Goal: Task Accomplishment & Management: Complete application form

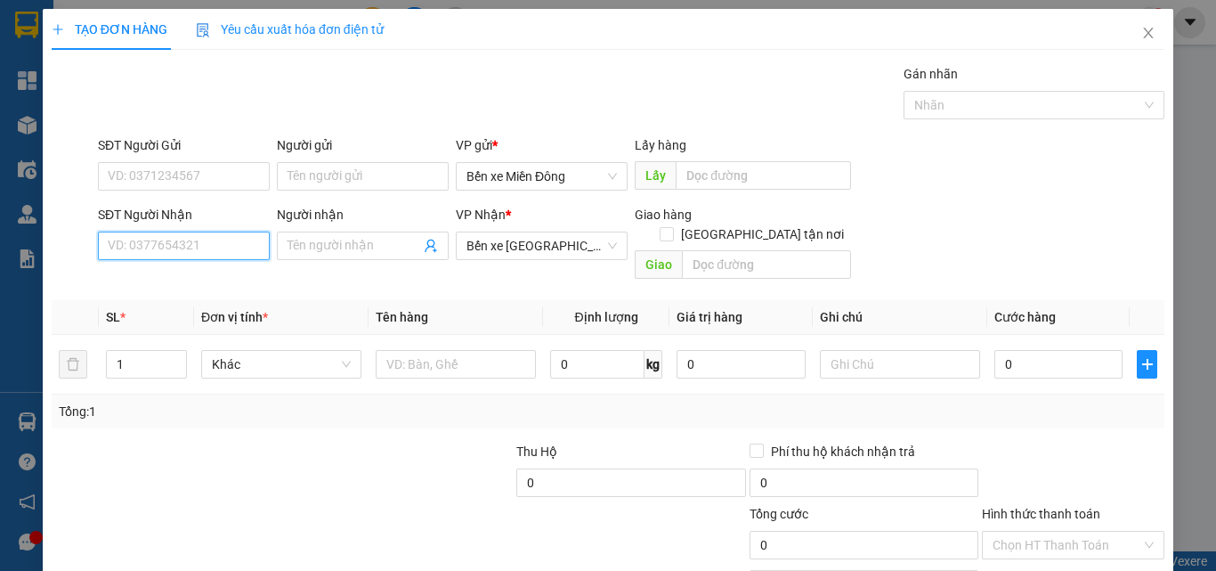
click at [212, 246] on input "SĐT Người Nhận" at bounding box center [184, 245] width 172 height 28
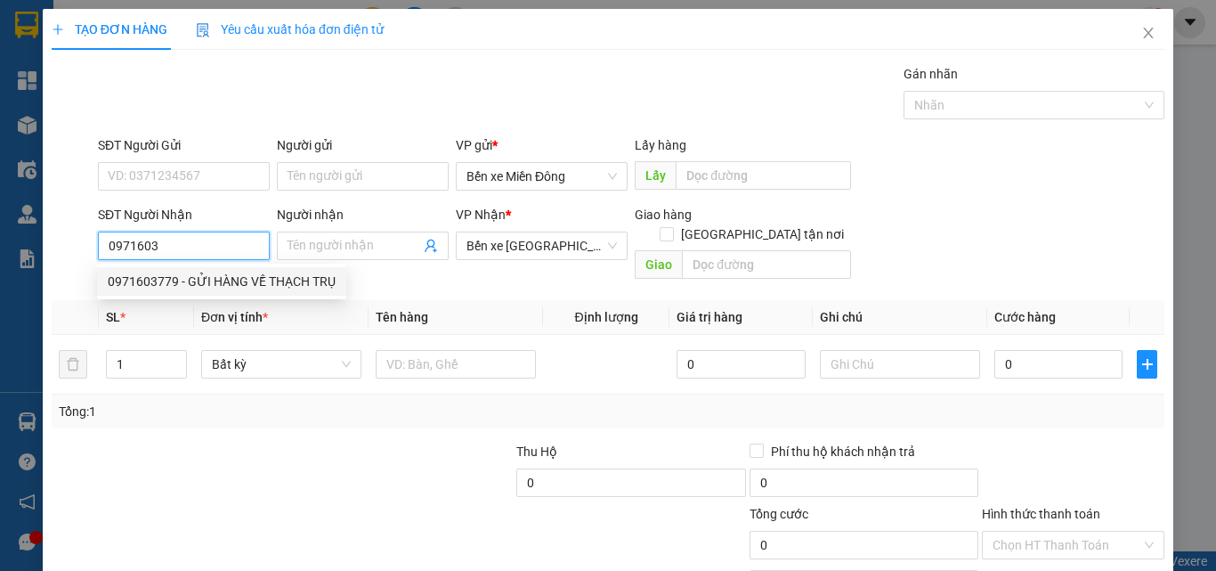
click at [274, 279] on div "0971603779 - GỬI HÀNG VỀ THẠCH TRỤ" at bounding box center [222, 281] width 228 height 20
type input "0971603779"
type input "GỬI HÀNG VỀ THẠCH TRỤ"
type input "CÂY XĂNG TOÀN DUNG"
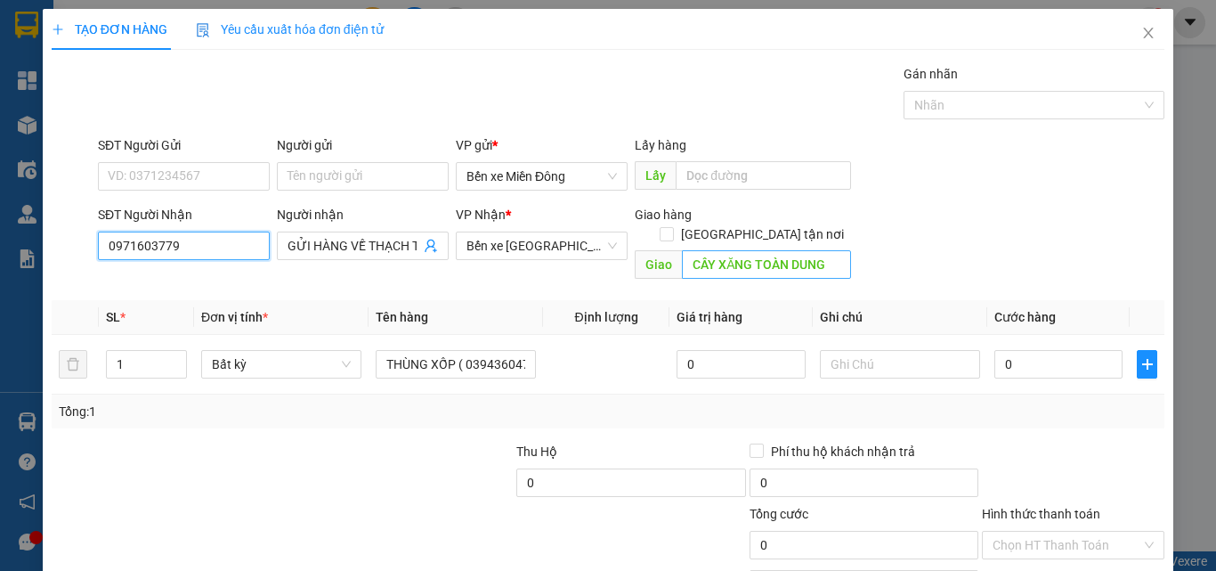
type input "0971603779"
click at [831, 253] on input "CÂY XĂNG TOÀN DUNG" at bounding box center [766, 264] width 169 height 28
click at [834, 251] on input "CÂY XĂNG TOÀN DUNG" at bounding box center [766, 264] width 169 height 28
click at [773, 250] on input "CÂY XĂNG 162 TRÀ CỔ" at bounding box center [766, 264] width 169 height 28
click at [824, 250] on input "CÂY XĂNG 162 ( TRÀ CỔ" at bounding box center [766, 264] width 169 height 28
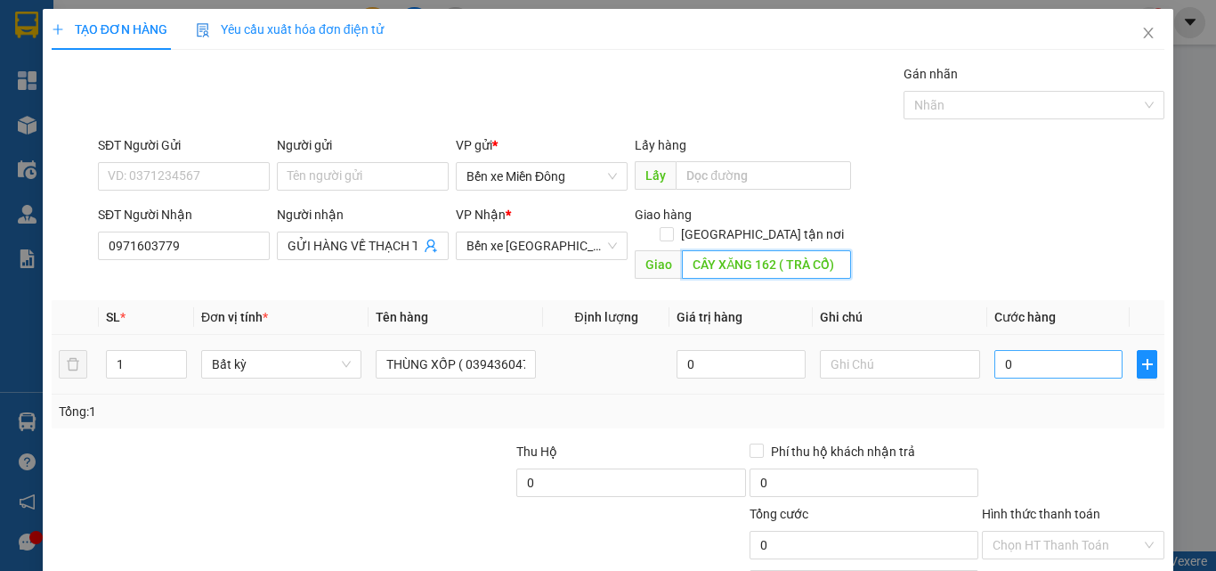
type input "CÂY XĂNG 162 ( TRÀ CỔ)"
click at [1083, 350] on input "0" at bounding box center [1058, 364] width 128 height 28
type input "2"
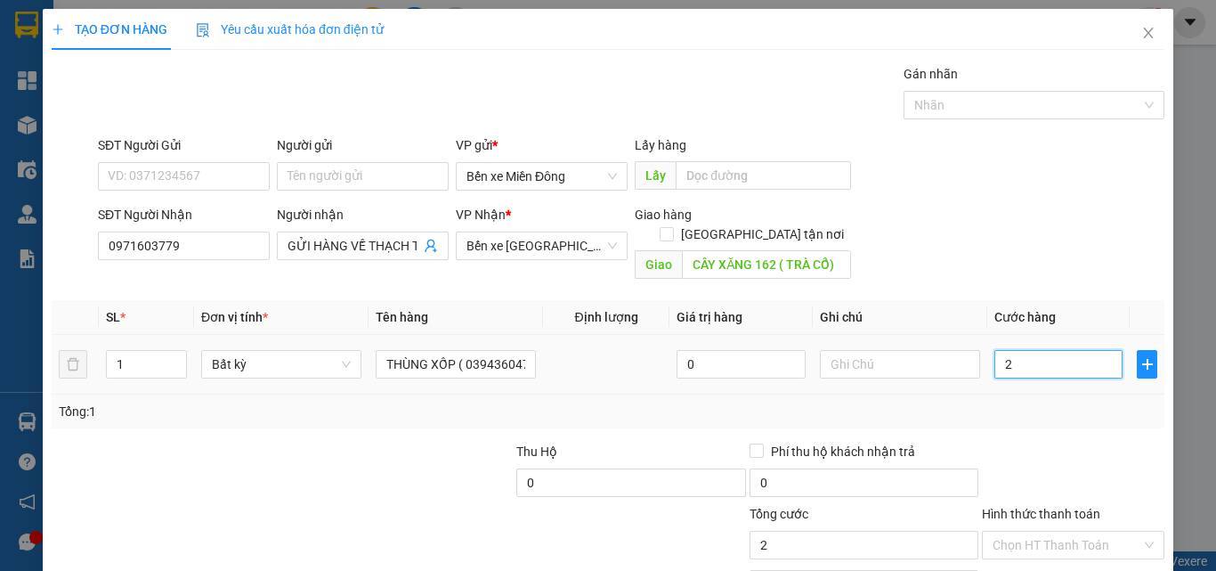
type input "20"
type input "200"
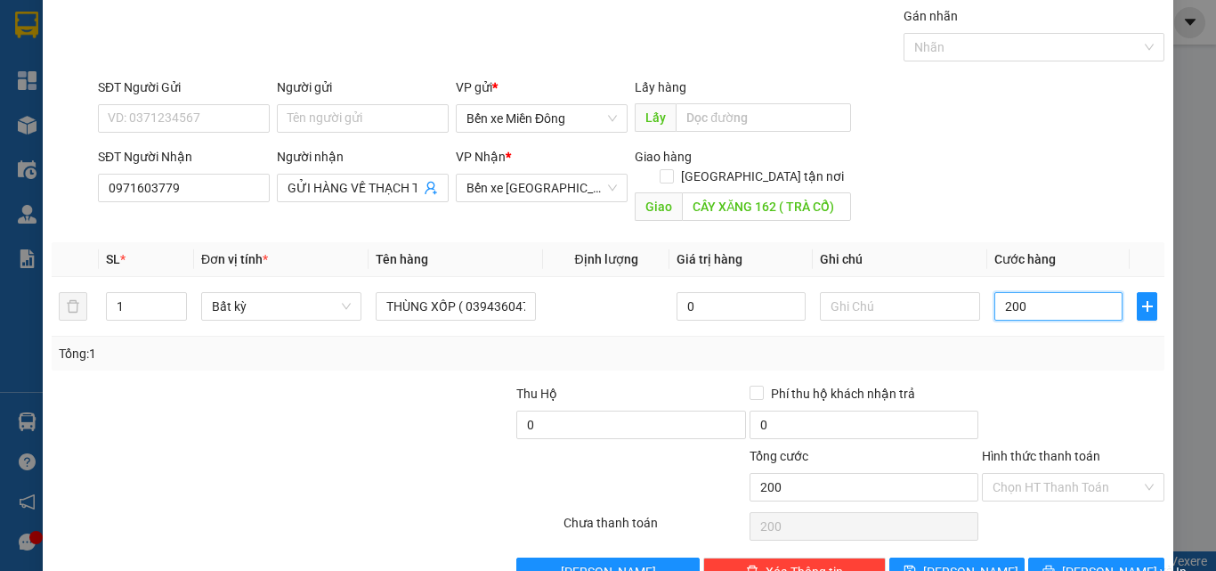
scroll to position [88, 0]
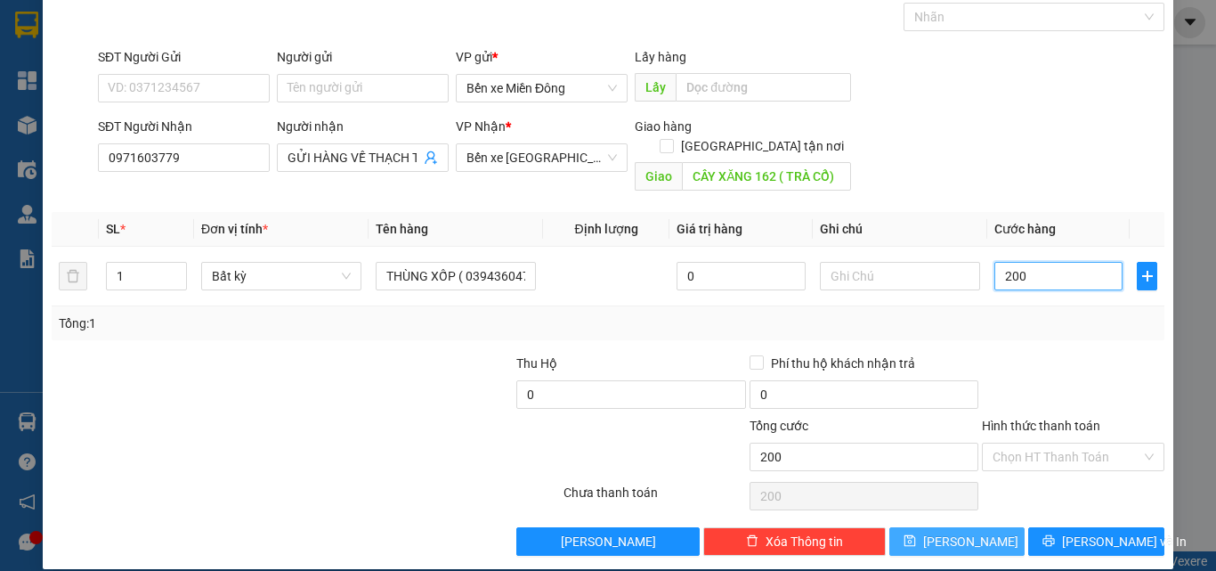
type input "200"
type input "200.000"
click at [965, 531] on span "[PERSON_NAME]" at bounding box center [970, 541] width 95 height 20
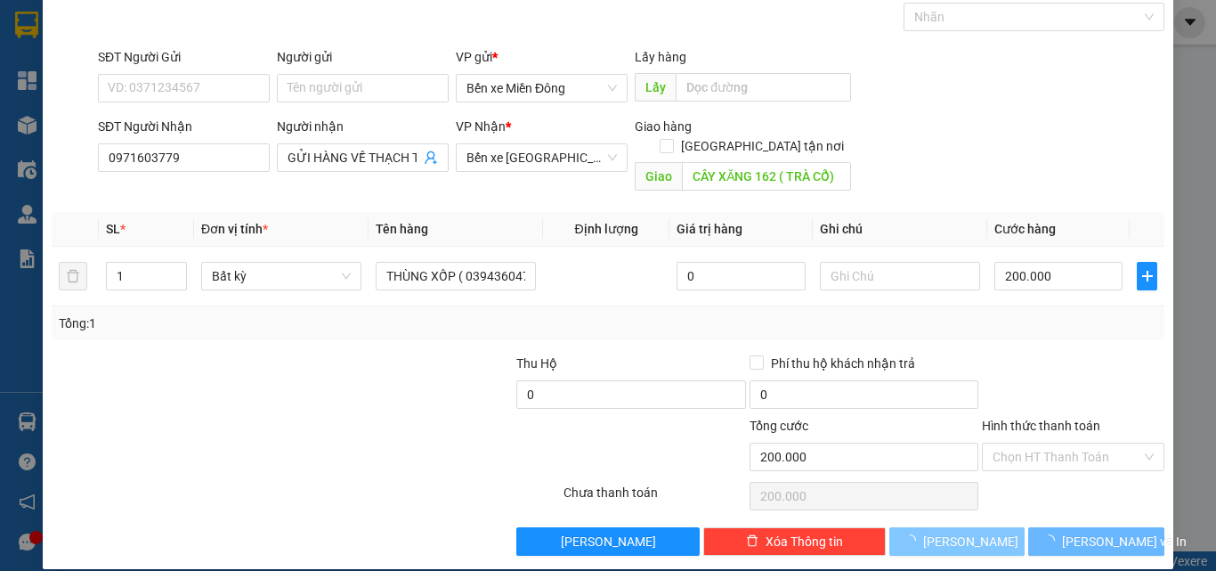
type input "0"
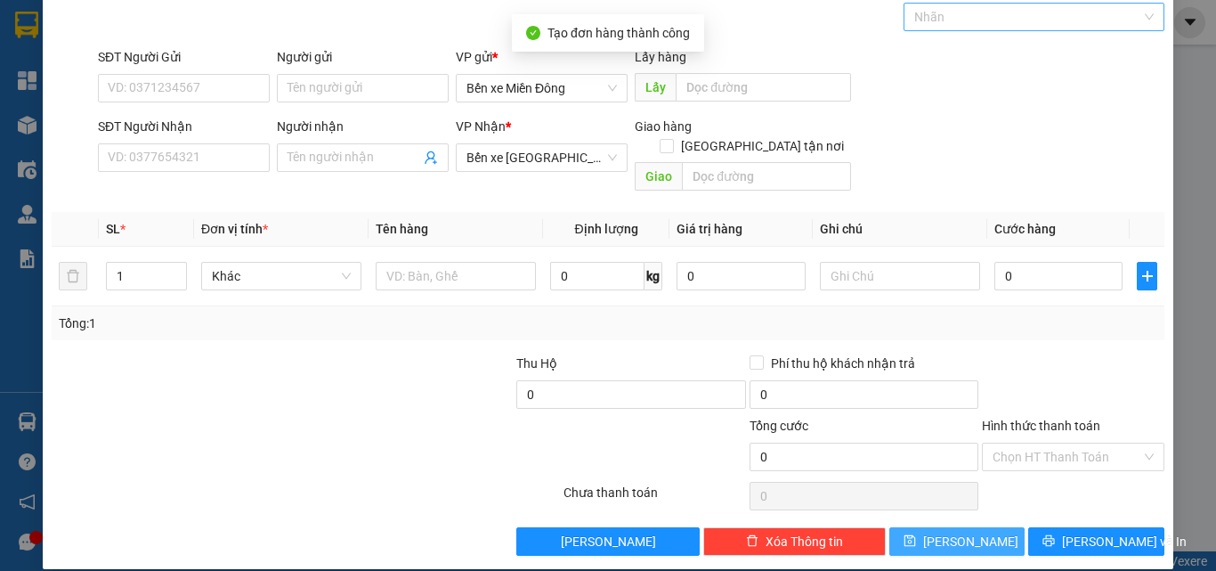
scroll to position [0, 0]
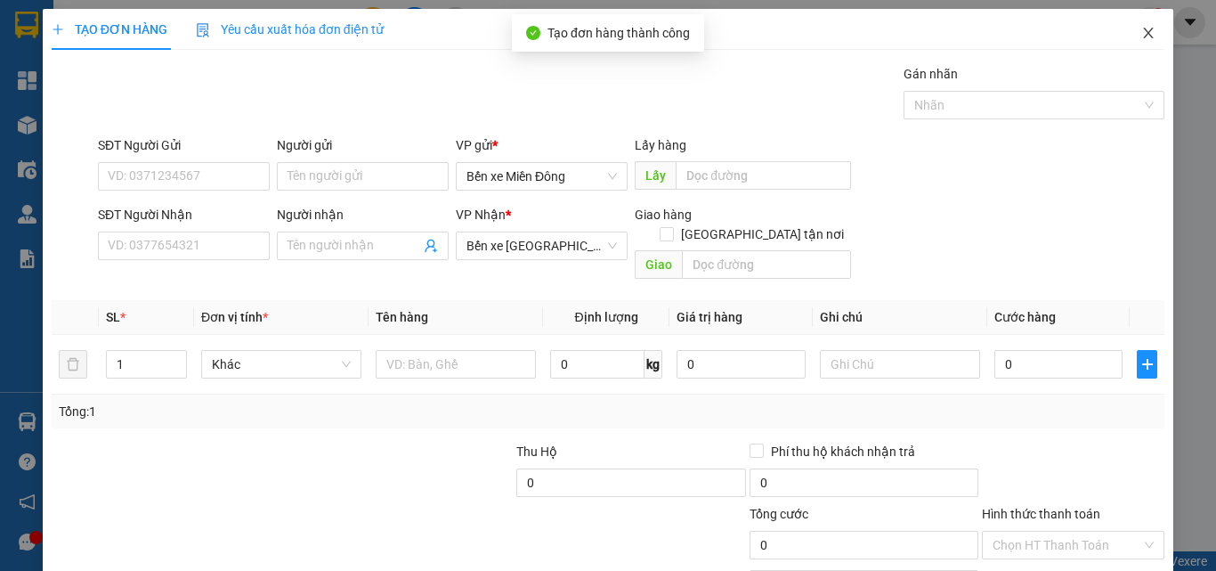
click at [1130, 41] on span "Close" at bounding box center [1148, 34] width 50 height 50
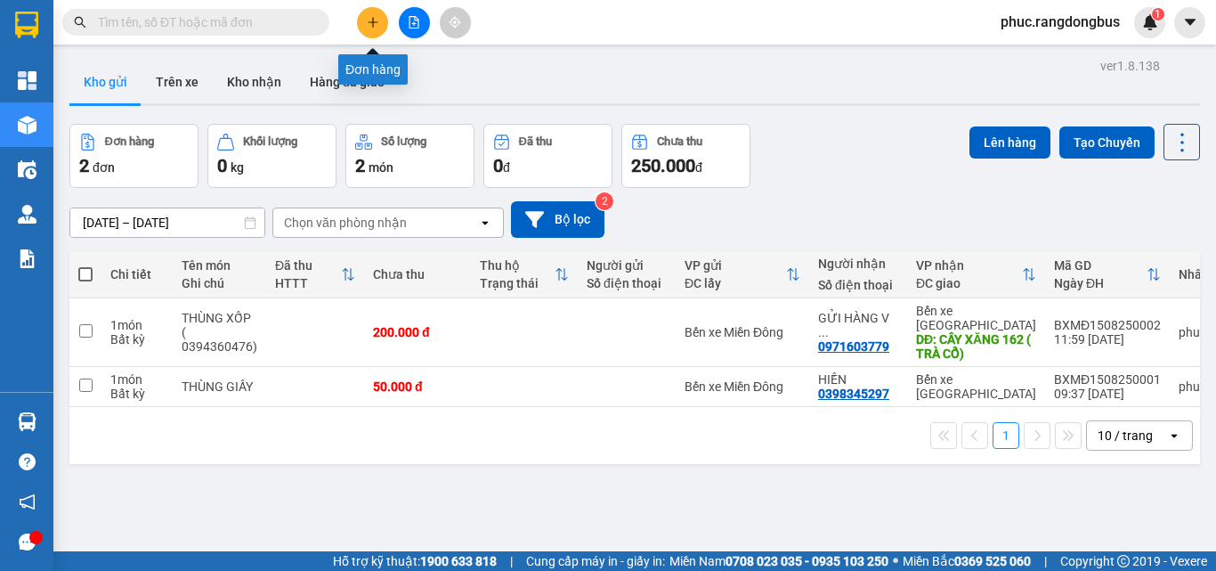
click at [369, 12] on button at bounding box center [372, 22] width 31 height 31
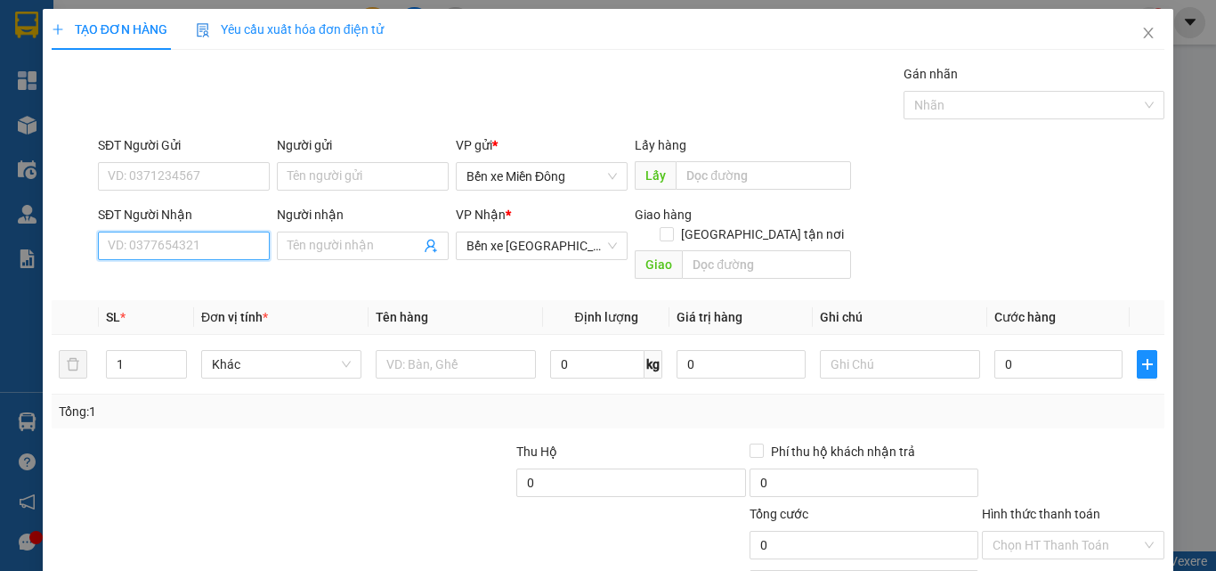
click at [229, 247] on input "SĐT Người Nhận" at bounding box center [184, 245] width 172 height 28
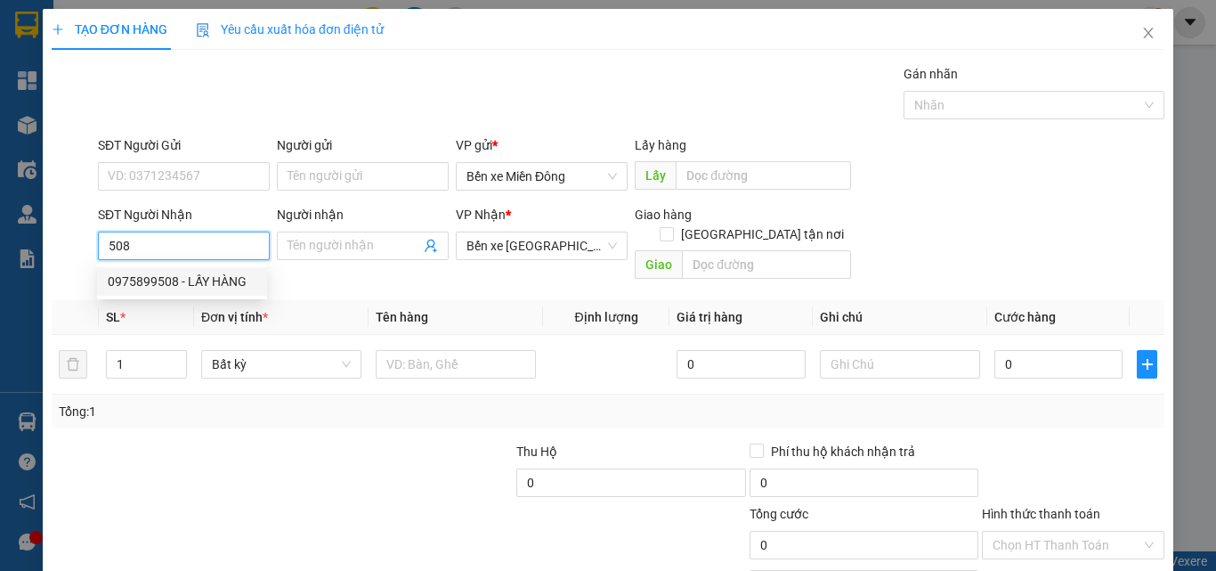
click at [152, 294] on div "0975899508 - LẤY HÀNG" at bounding box center [182, 281] width 170 height 28
type input "0975899508"
type input "LẤY HÀNG"
type input "CÂY XĂNG 79"
type input "80.000"
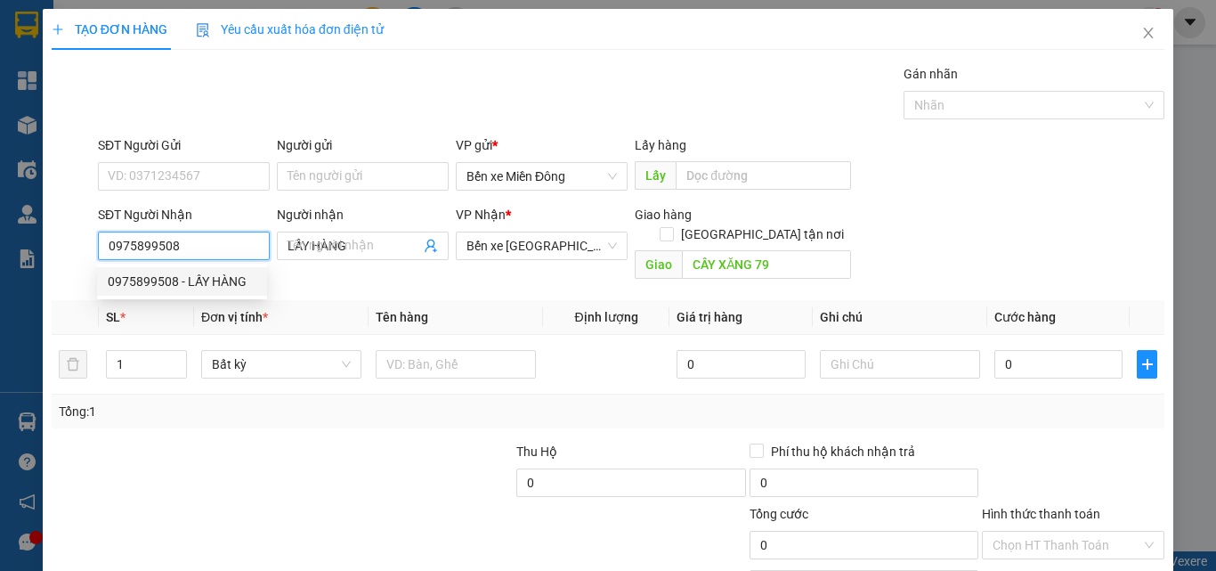
type input "80.000"
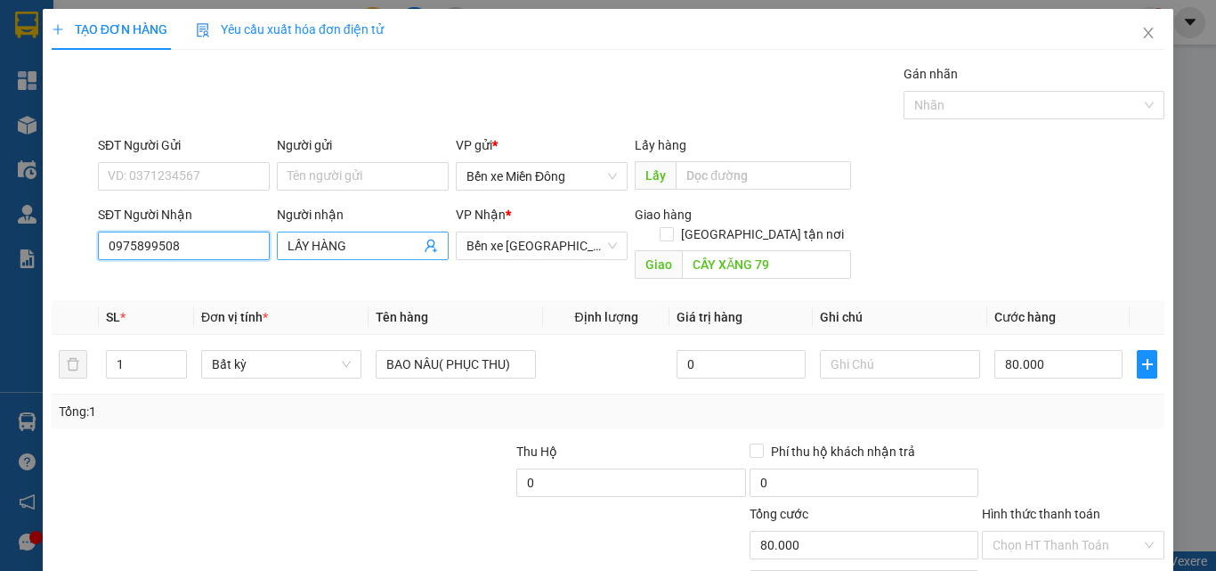
type input "0975899508"
click at [372, 251] on input "LẤY HÀNG" at bounding box center [354, 246] width 133 height 20
type input "L"
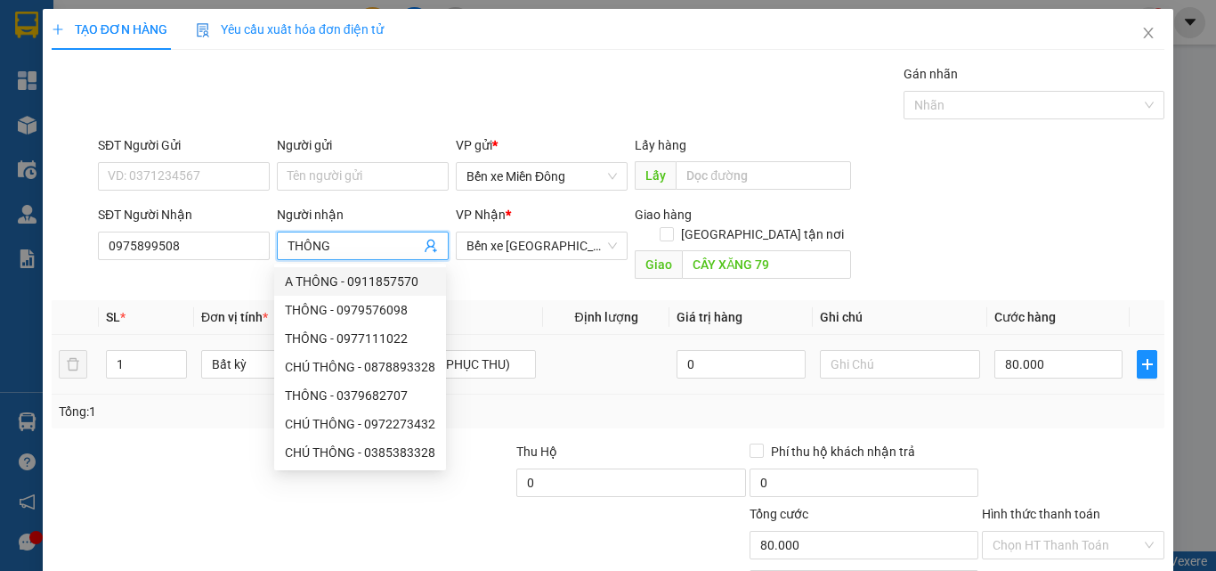
type input "THÔNG"
click at [135, 361] on div "1" at bounding box center [146, 364] width 81 height 36
click at [136, 351] on input "1" at bounding box center [146, 364] width 79 height 27
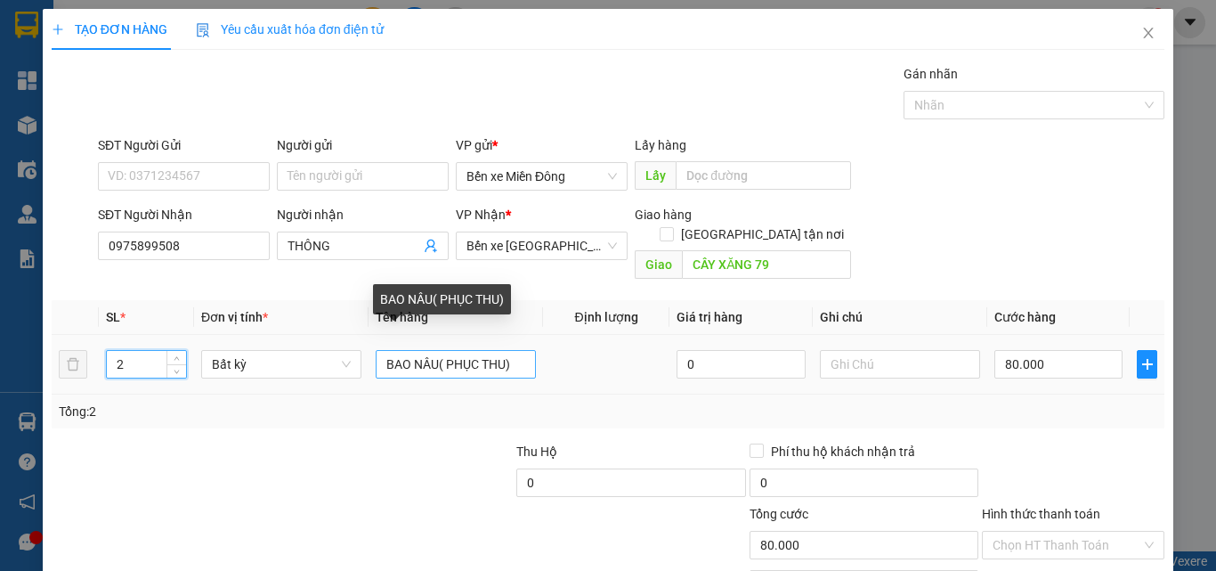
type input "2"
click at [437, 350] on input "BAO NÂU( PHỤC THU)" at bounding box center [456, 364] width 160 height 28
type input "0"
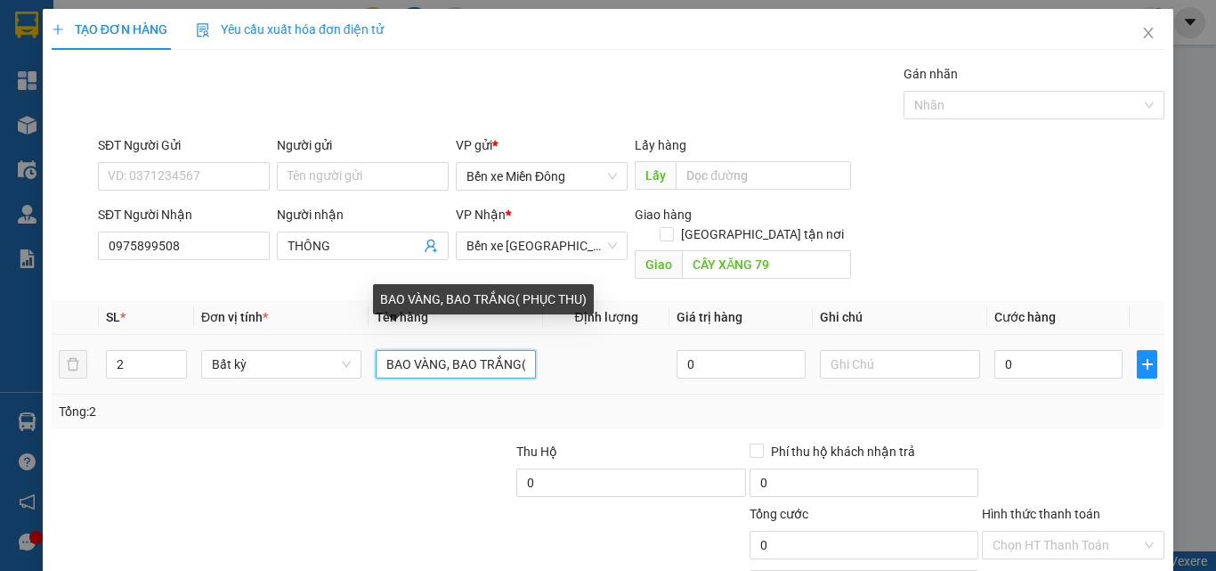
scroll to position [0, 2]
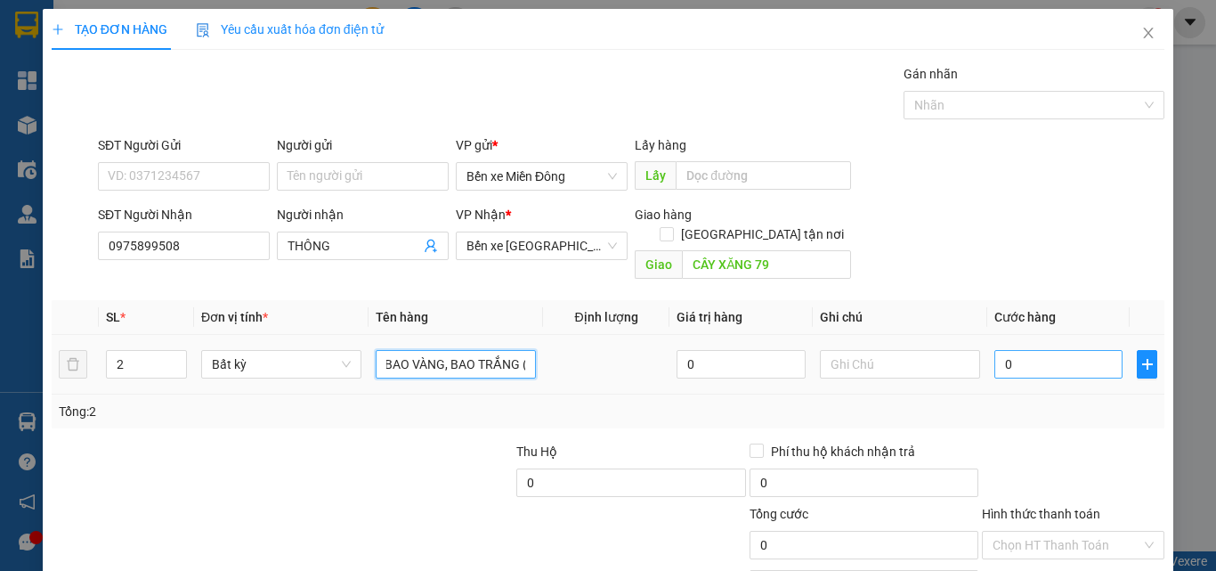
type input "BAO VÀNG, BAO TRẮNG ( PHỤC THU)"
click at [1036, 350] on input "0" at bounding box center [1058, 364] width 128 height 28
type input "1"
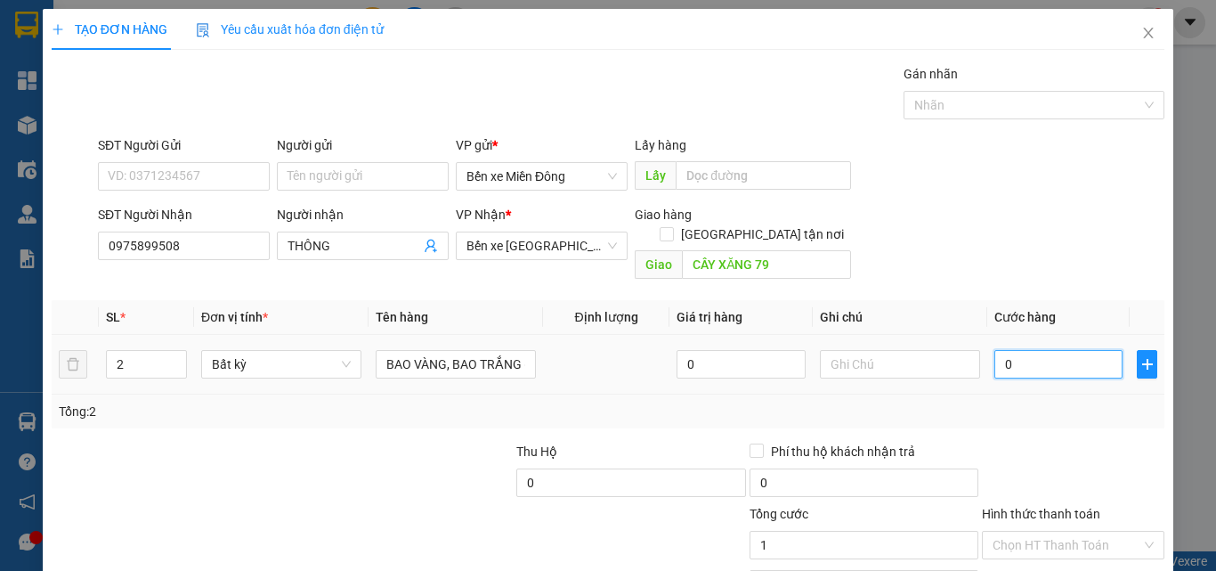
type input "1"
type input "14"
type input "140"
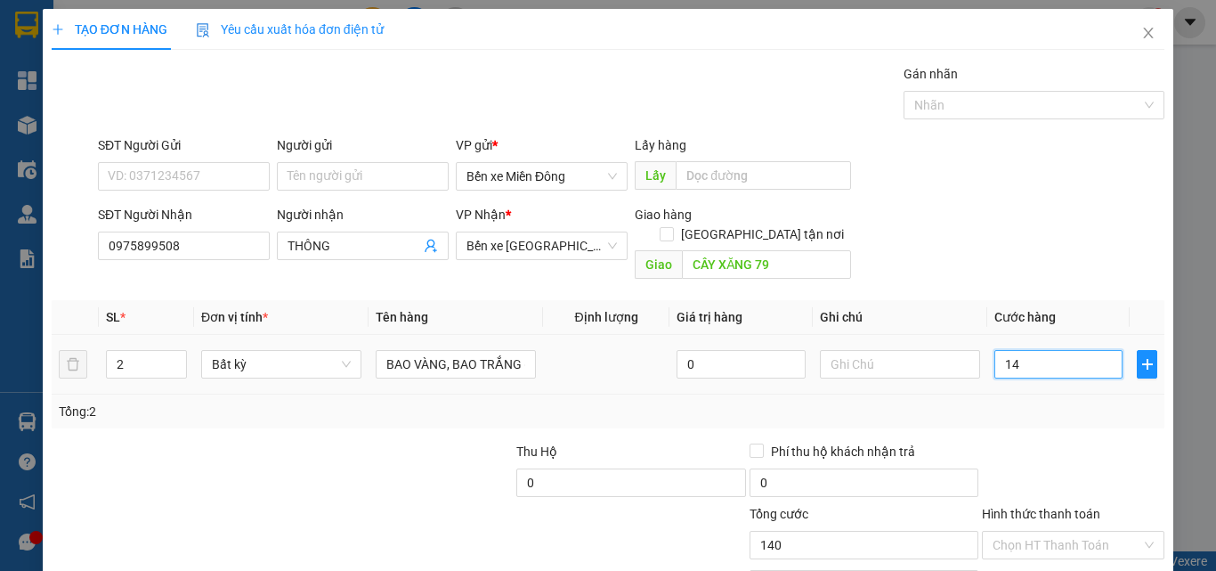
type input "140"
type input "140.000"
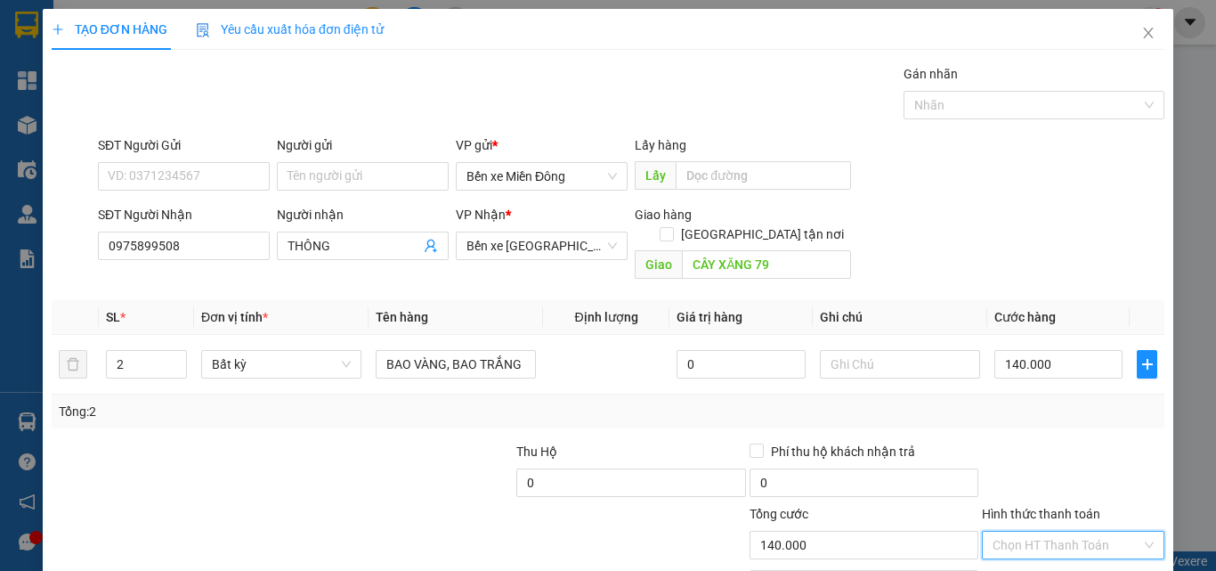
click at [1073, 531] on input "Hình thức thanh toán" at bounding box center [1067, 544] width 149 height 27
click at [1052, 455] on div "Tại văn phòng" at bounding box center [1062, 461] width 159 height 20
type input "0"
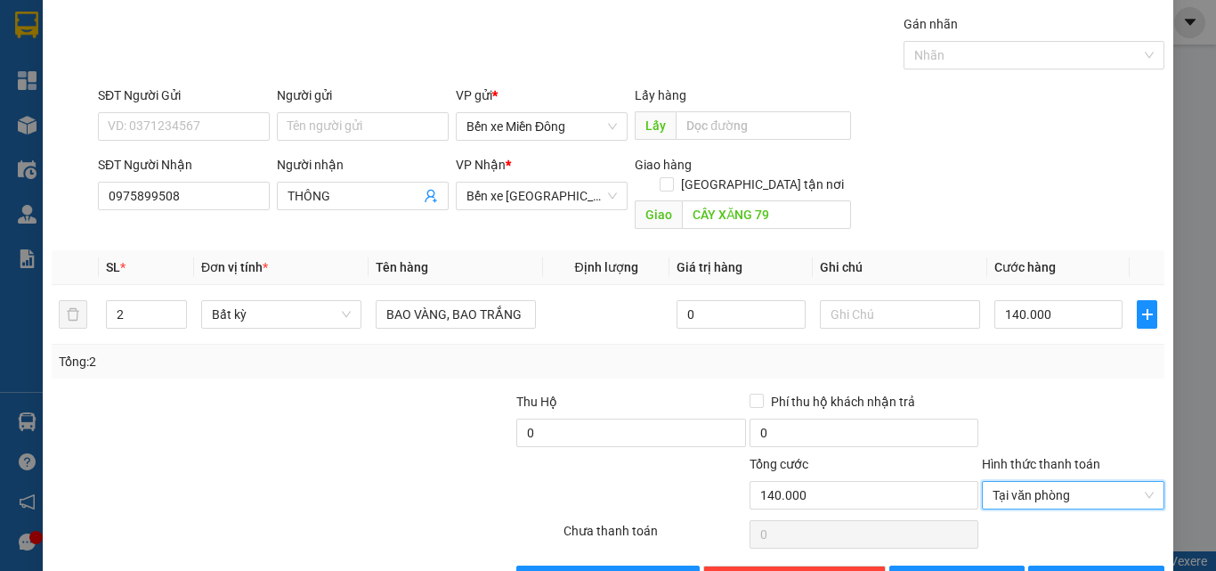
scroll to position [88, 0]
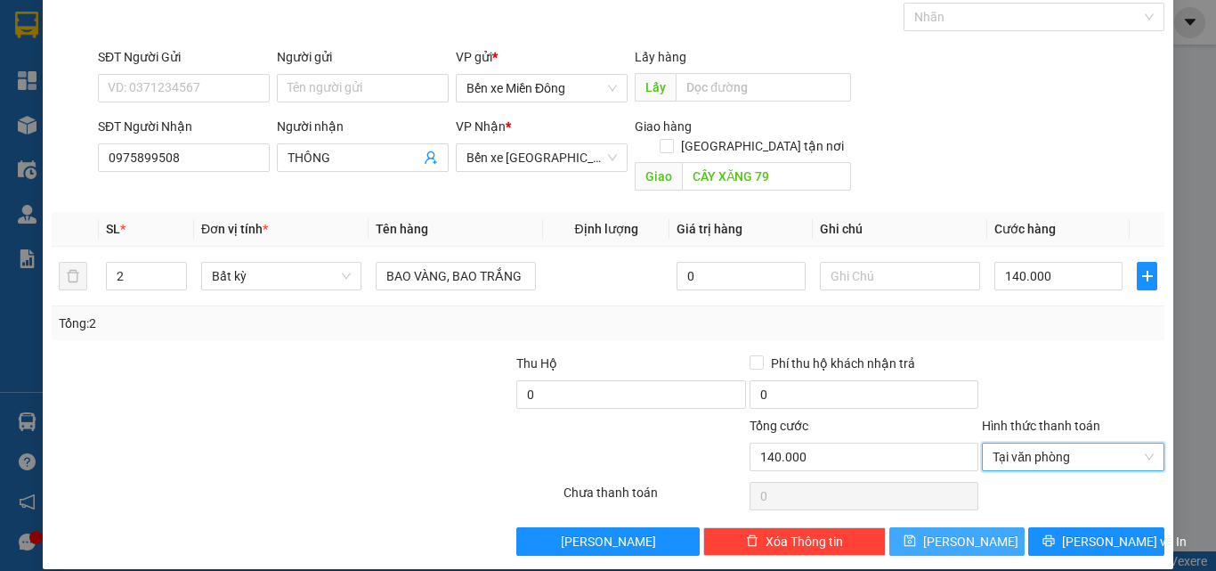
click at [970, 530] on button "[PERSON_NAME]" at bounding box center [957, 541] width 136 height 28
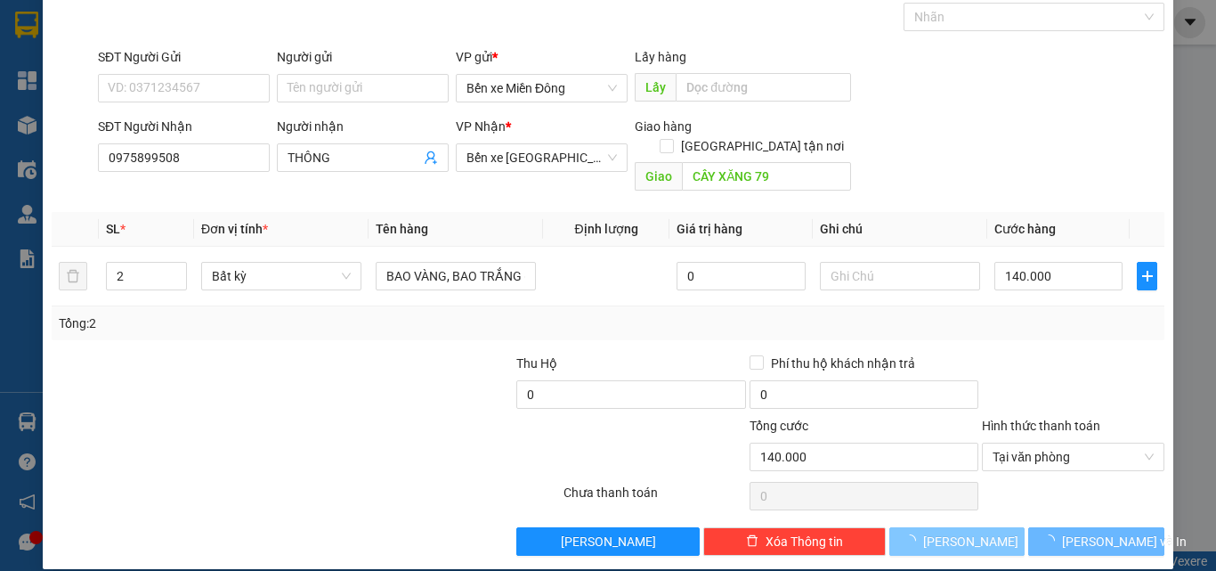
type input "0"
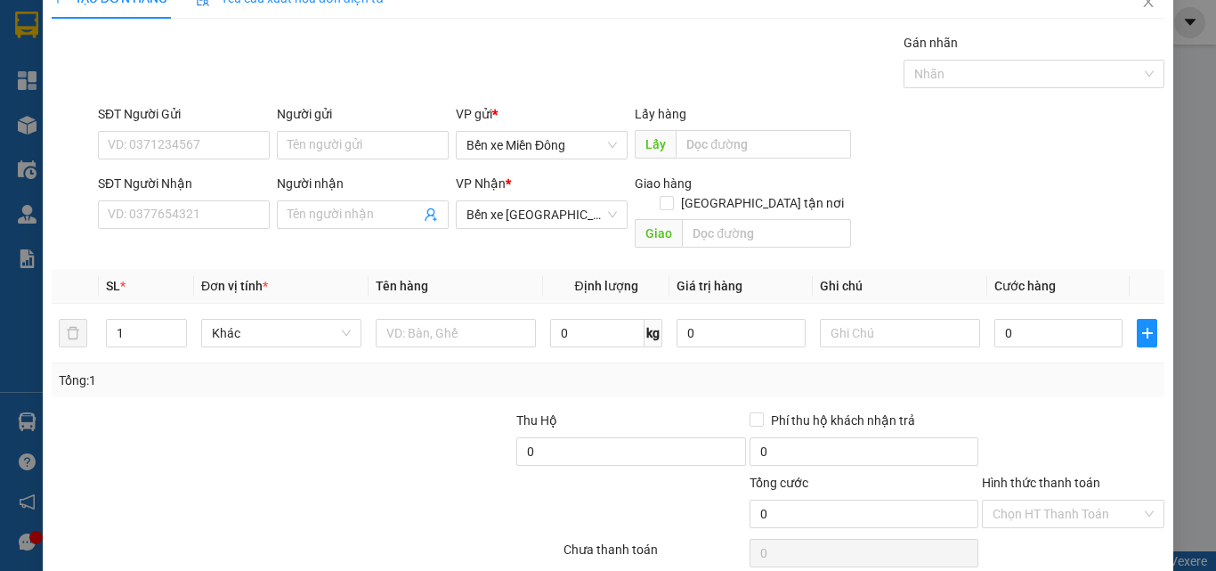
scroll to position [0, 0]
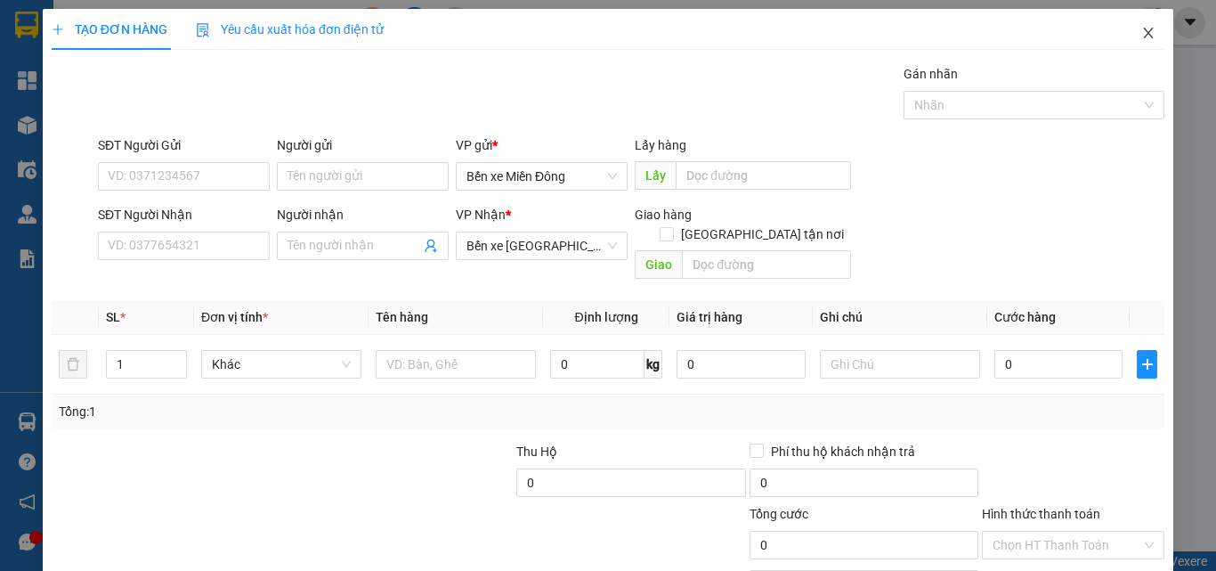
click at [1145, 28] on span "Close" at bounding box center [1148, 34] width 50 height 50
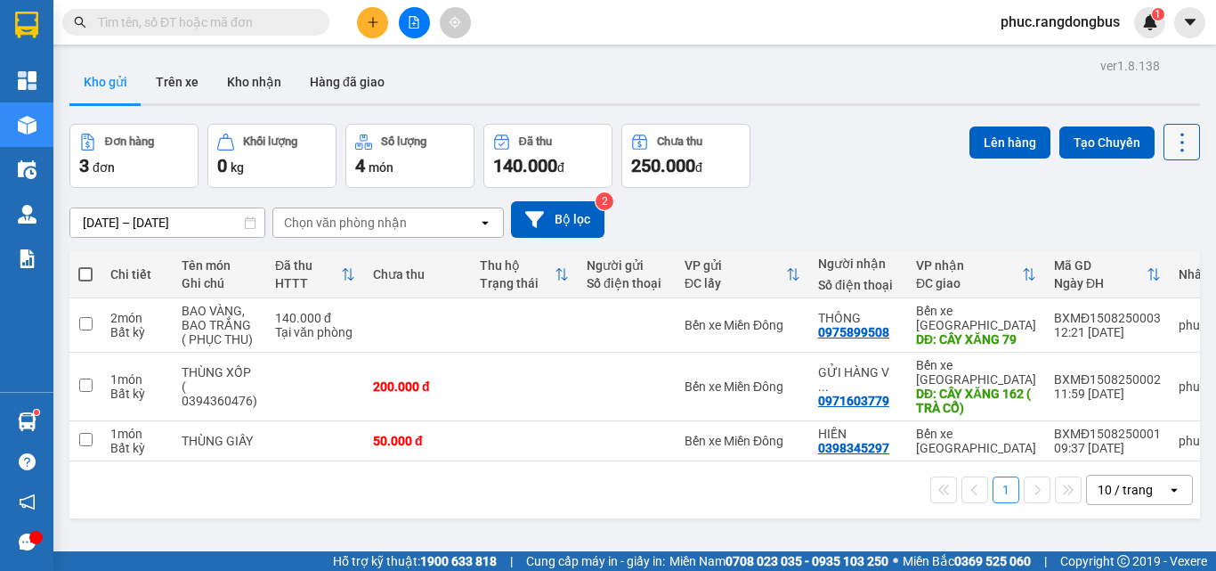
click at [1170, 138] on icon at bounding box center [1182, 142] width 25 height 25
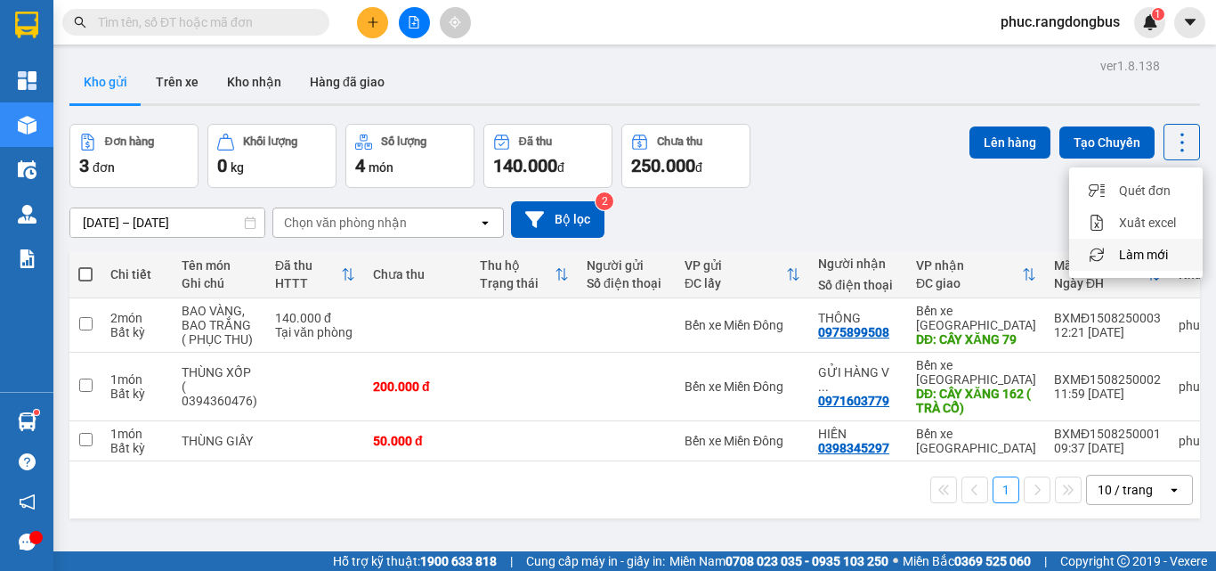
click at [1171, 254] on div "Làm mới" at bounding box center [1135, 255] width 105 height 18
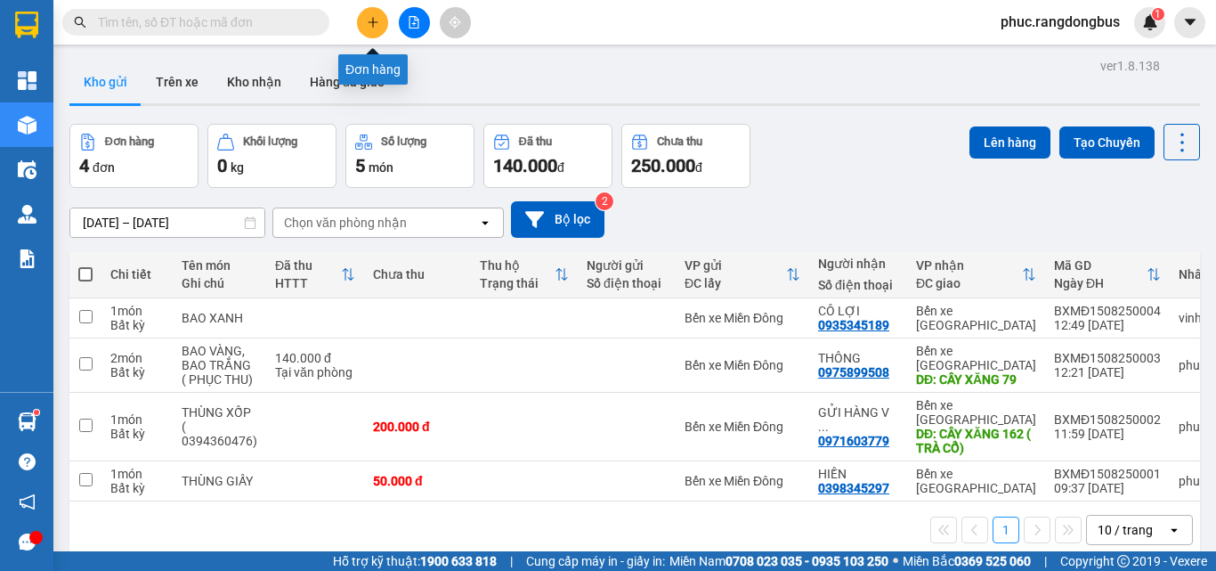
click at [369, 19] on icon "plus" at bounding box center [373, 22] width 12 height 12
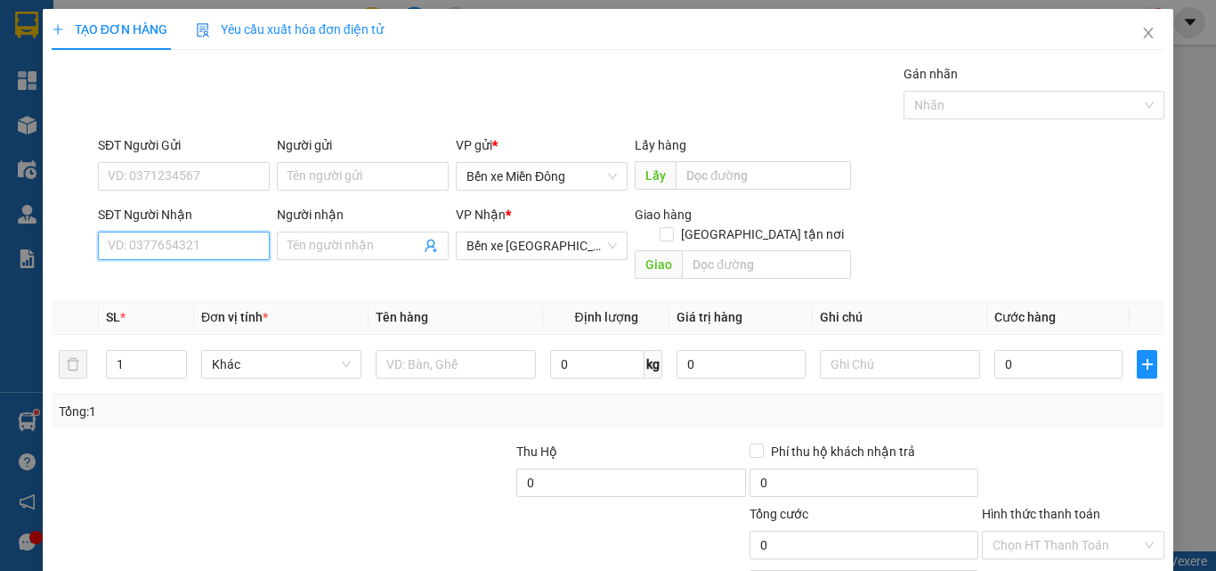
click at [229, 247] on input "SĐT Người Nhận" at bounding box center [184, 245] width 172 height 28
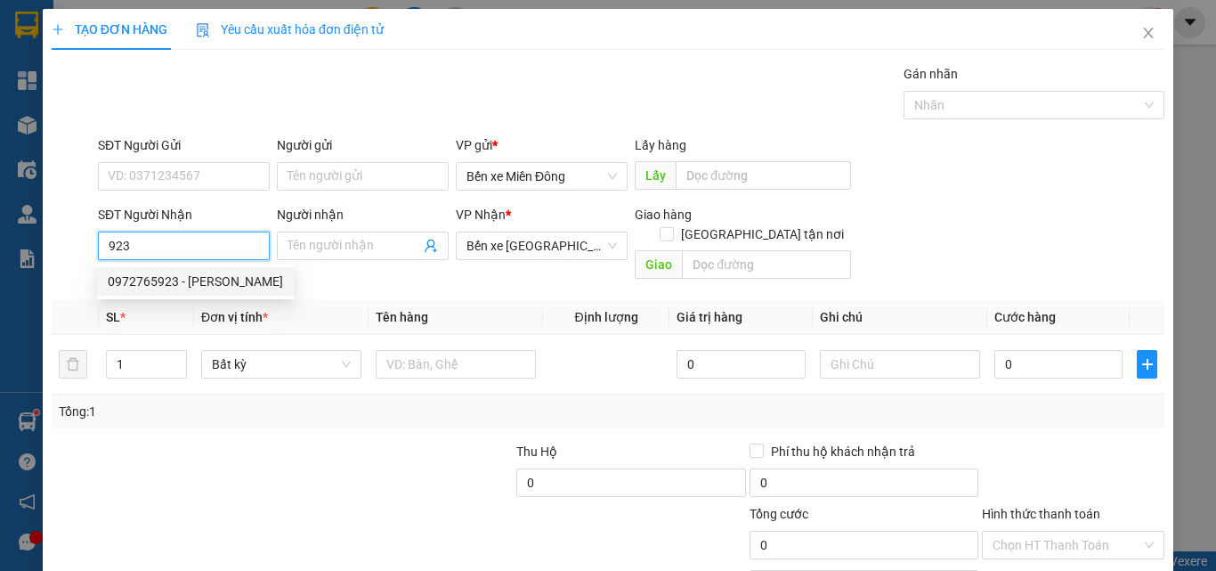
click at [143, 270] on div "0972765923 - [PERSON_NAME]" at bounding box center [195, 281] width 197 height 28
type input "0972765923"
type input "LỆ THÚY"
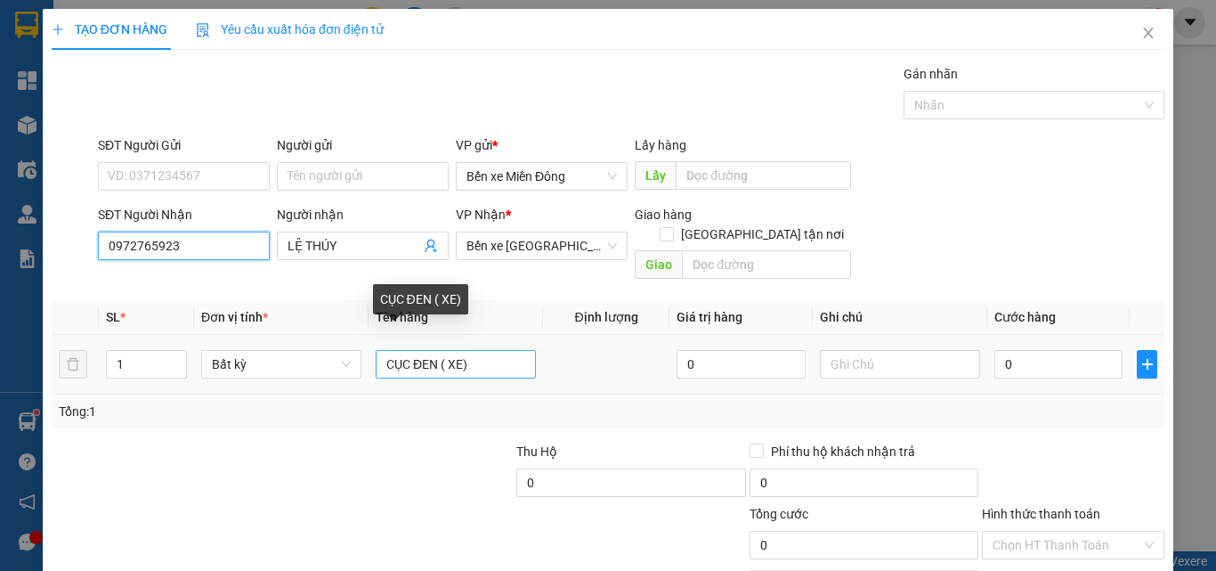
type input "0972765923"
click at [439, 350] on input "CỤC ĐEN ( XE)" at bounding box center [456, 364] width 160 height 28
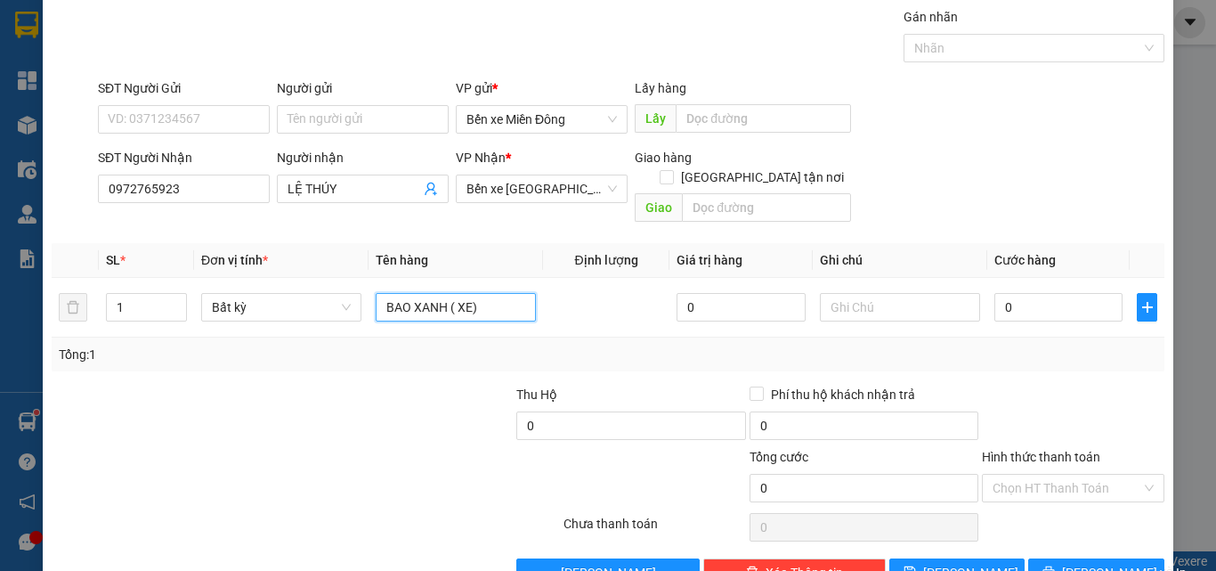
scroll to position [88, 0]
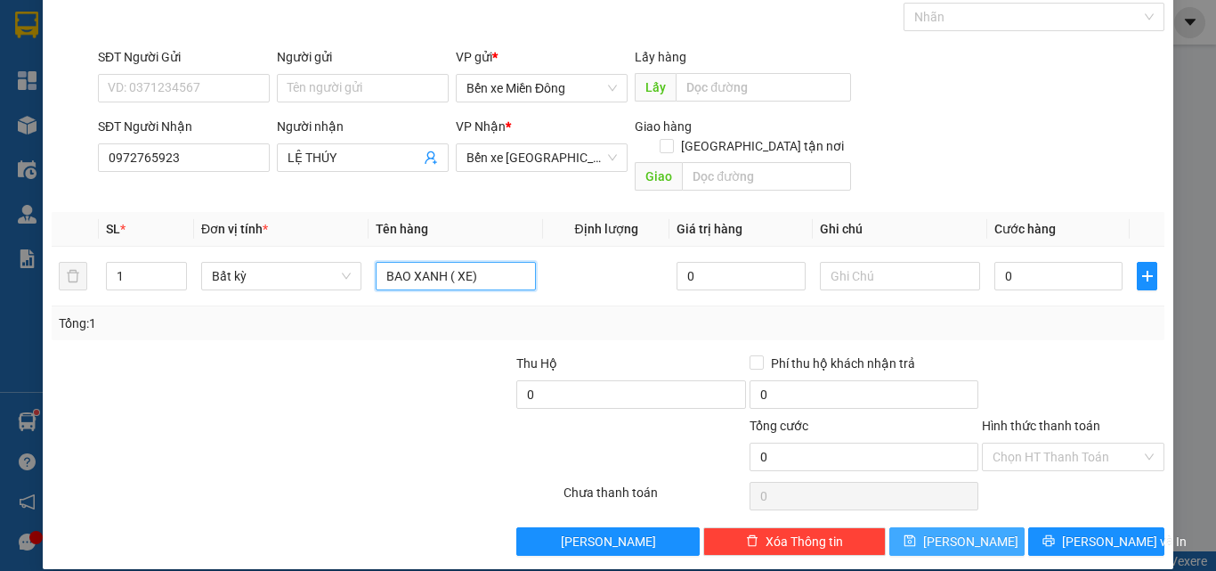
type input "BAO XANH ( XE)"
drag, startPoint x: 957, startPoint y: 528, endPoint x: 943, endPoint y: 524, distance: 14.7
click at [956, 531] on span "[PERSON_NAME]" at bounding box center [970, 541] width 95 height 20
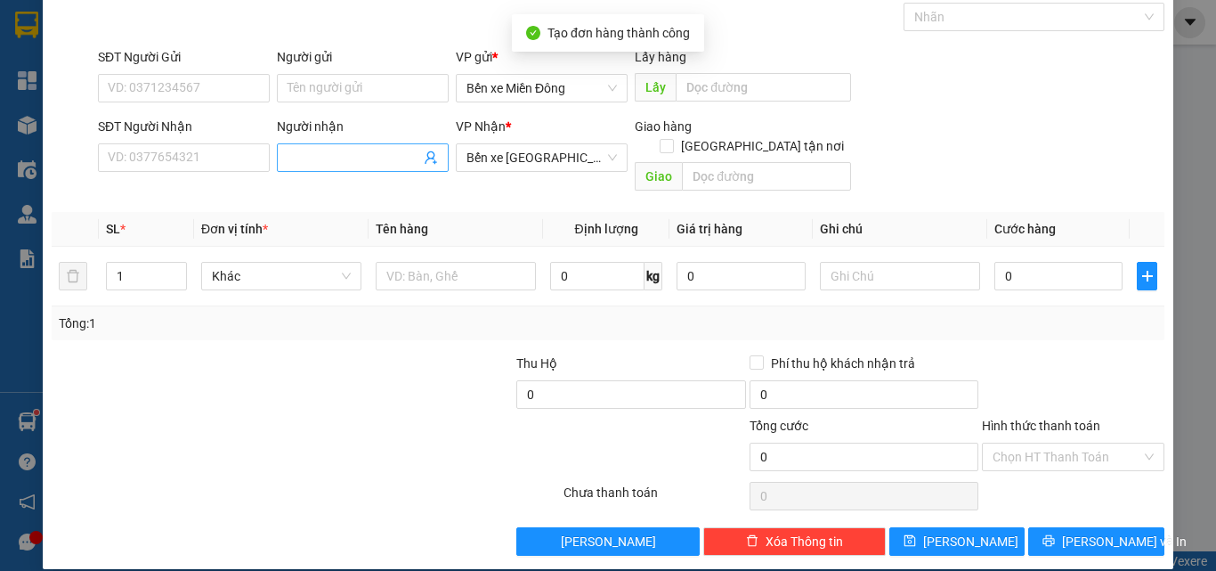
click at [319, 160] on input "Người nhận" at bounding box center [354, 158] width 133 height 20
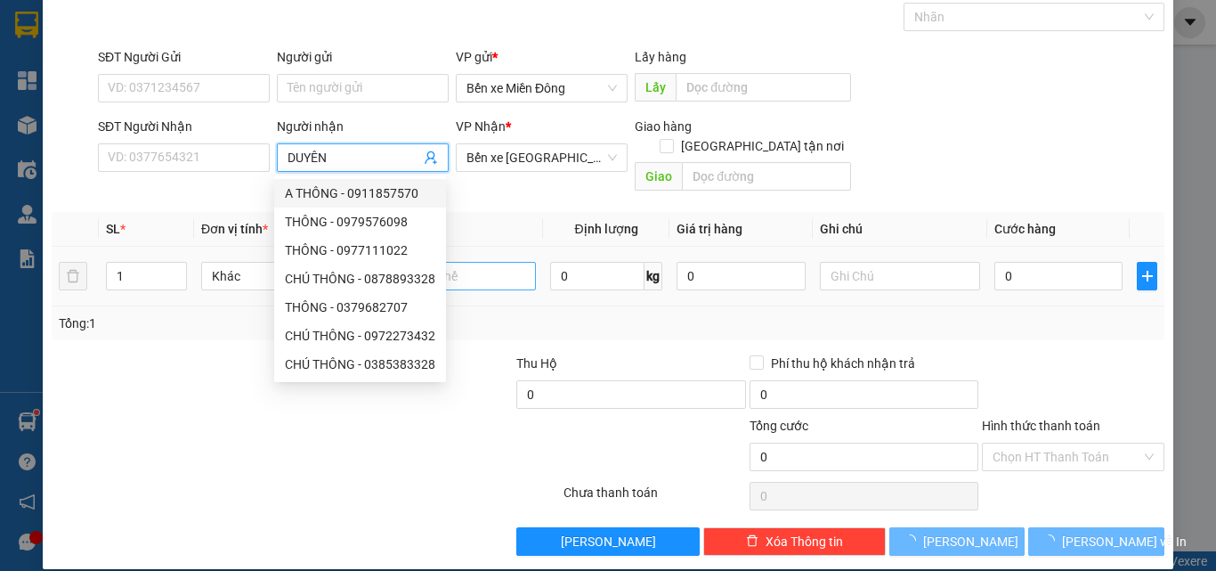
type input "DUYÊN"
click at [523, 262] on input "text" at bounding box center [456, 276] width 160 height 28
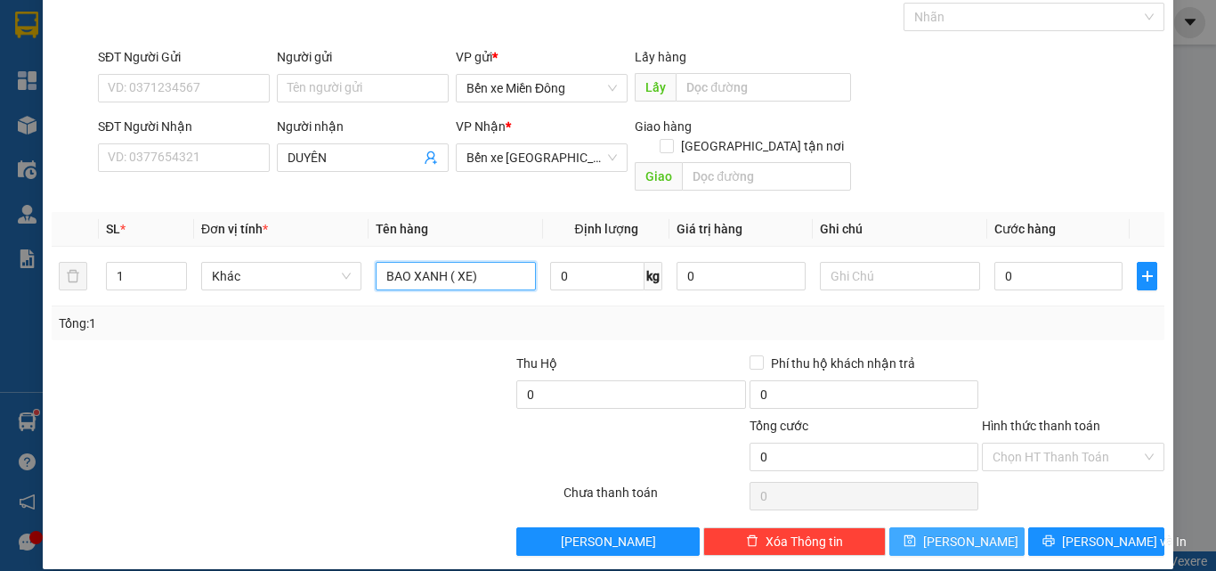
type input "BAO XANH ( XE)"
click at [972, 527] on button "[PERSON_NAME]" at bounding box center [957, 541] width 136 height 28
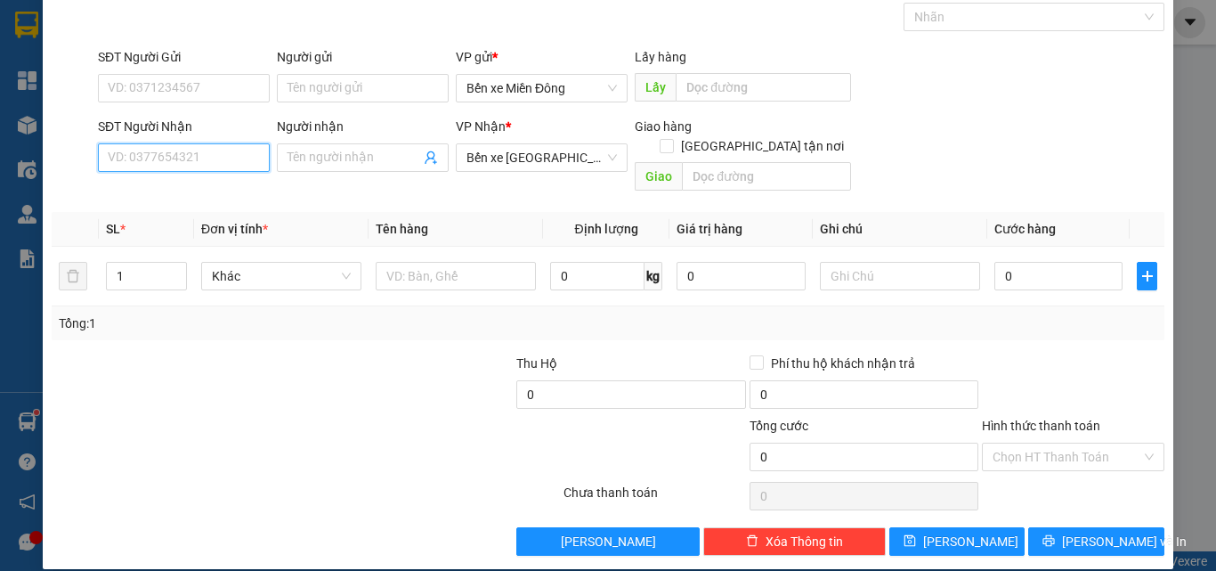
click at [185, 168] on input "SĐT Người Nhận" at bounding box center [184, 157] width 172 height 28
click at [211, 194] on div "0941548893 - A THẬT" at bounding box center [182, 193] width 149 height 20
type input "0941548893"
type input "A THẬT"
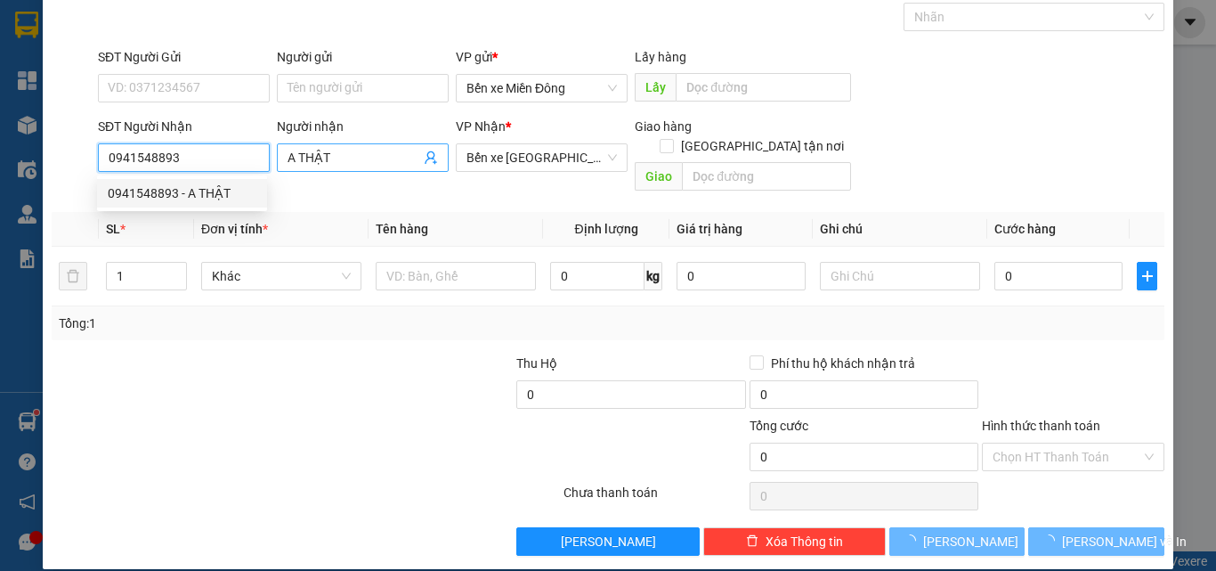
type input "50.000"
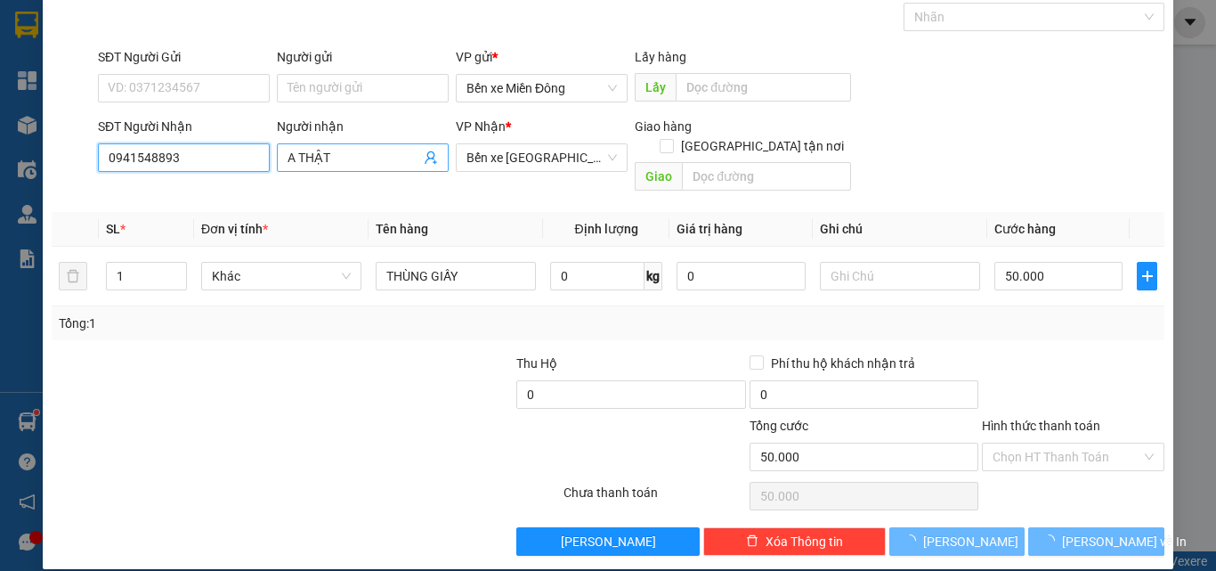
type input "0941548893"
click at [349, 157] on input "A THẬT" at bounding box center [354, 158] width 133 height 20
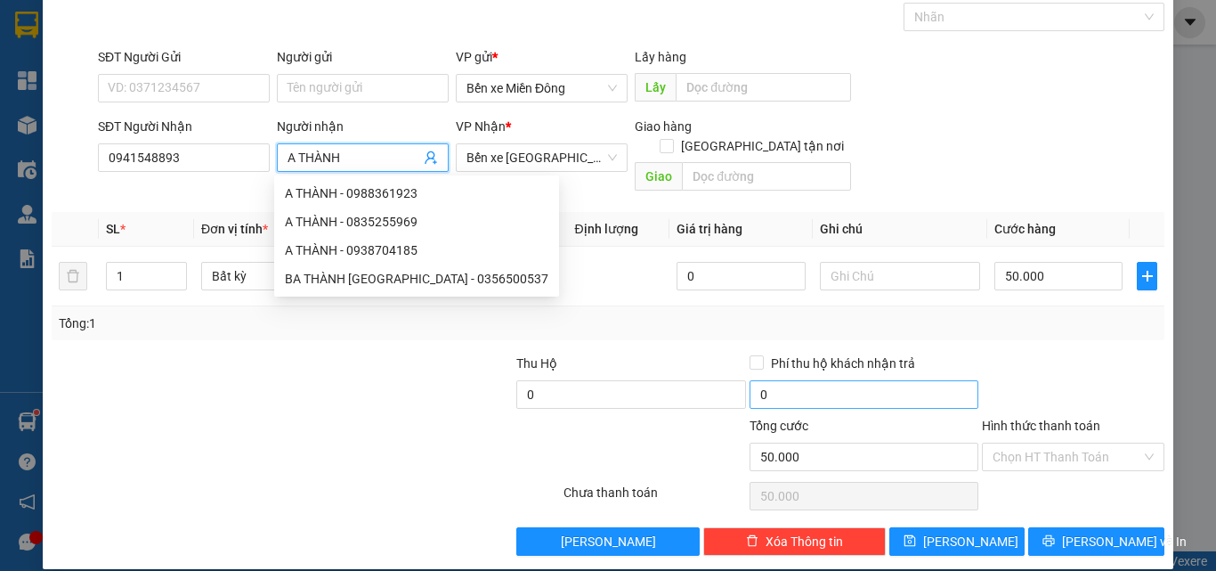
type input "A THÀNH"
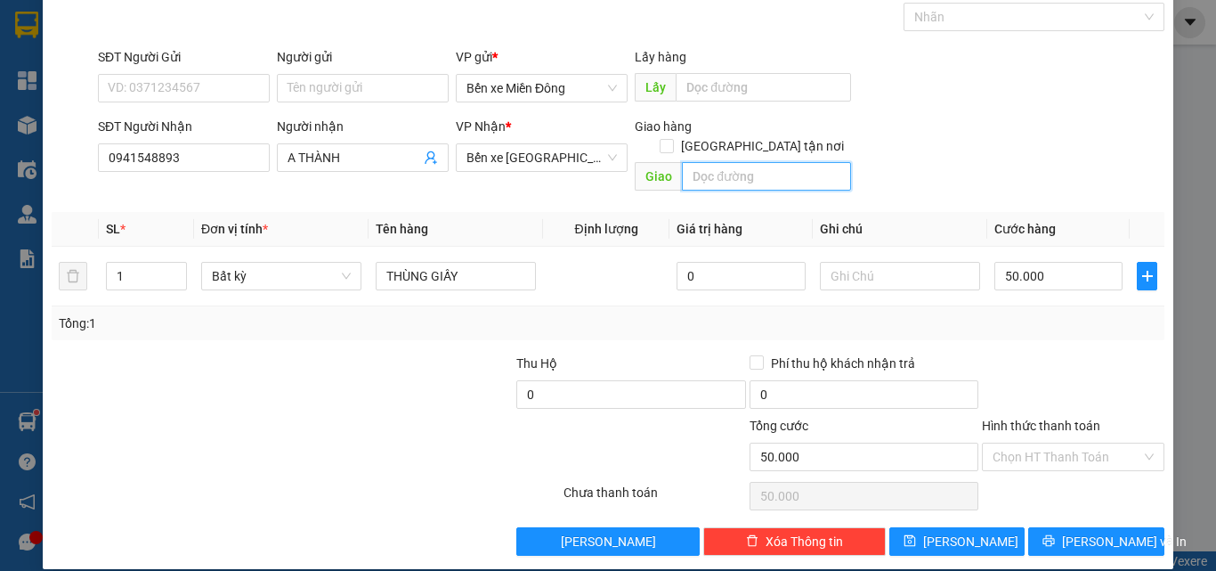
click at [774, 162] on input "text" at bounding box center [766, 176] width 169 height 28
type input "TRẠM TÂM ( THI PHỔ)"
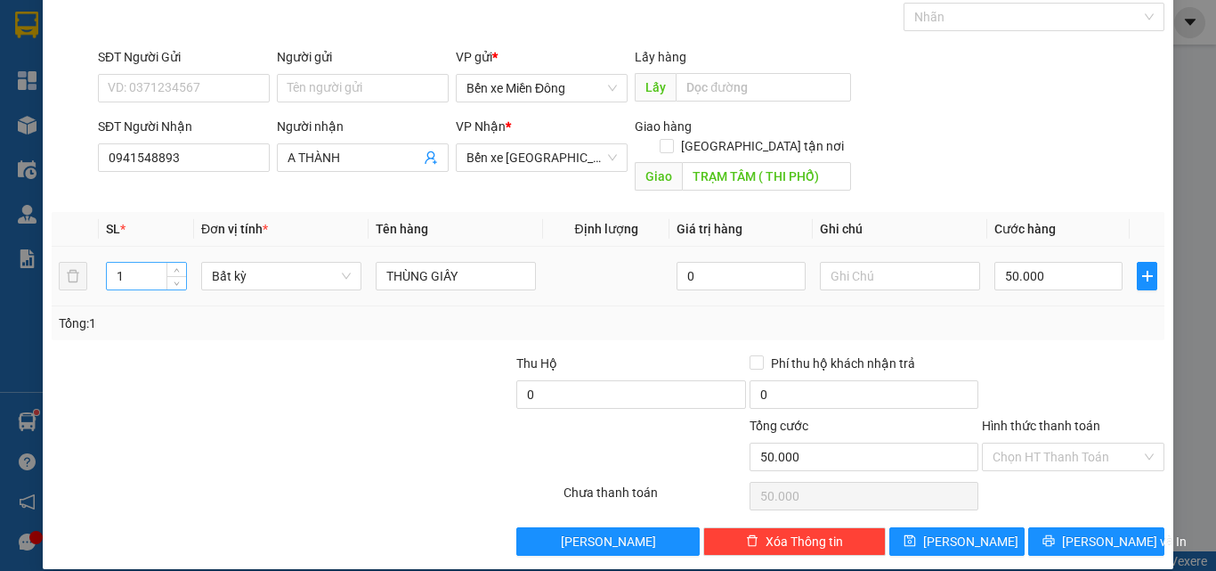
click at [150, 263] on input "1" at bounding box center [146, 276] width 79 height 27
type input "4"
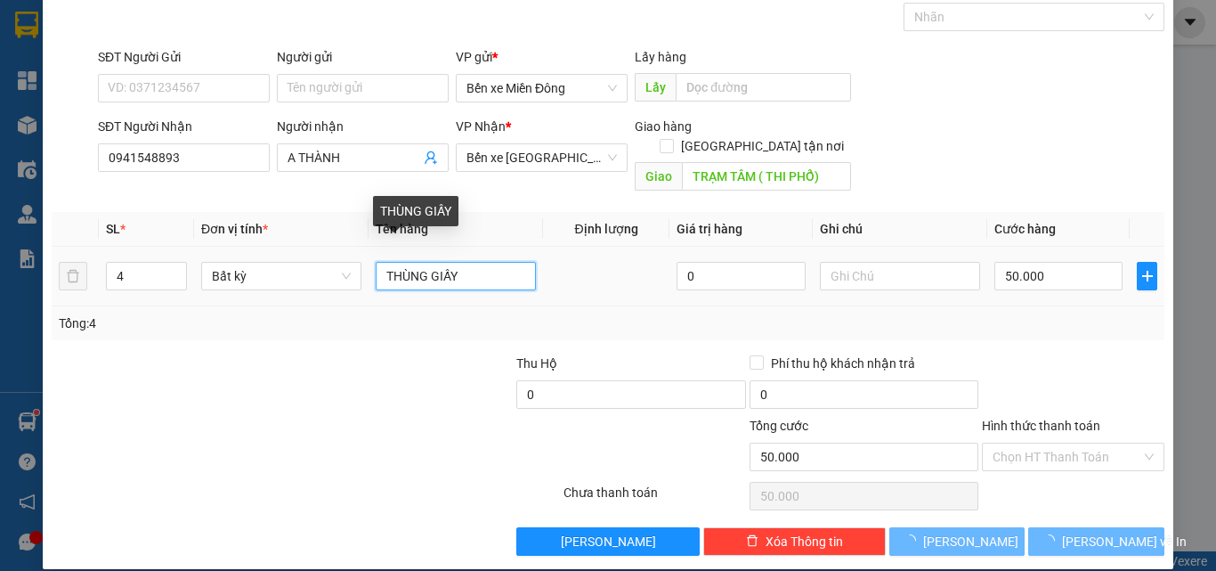
click at [376, 262] on input "THÙNG GIẤY" at bounding box center [456, 276] width 160 height 28
type input "0"
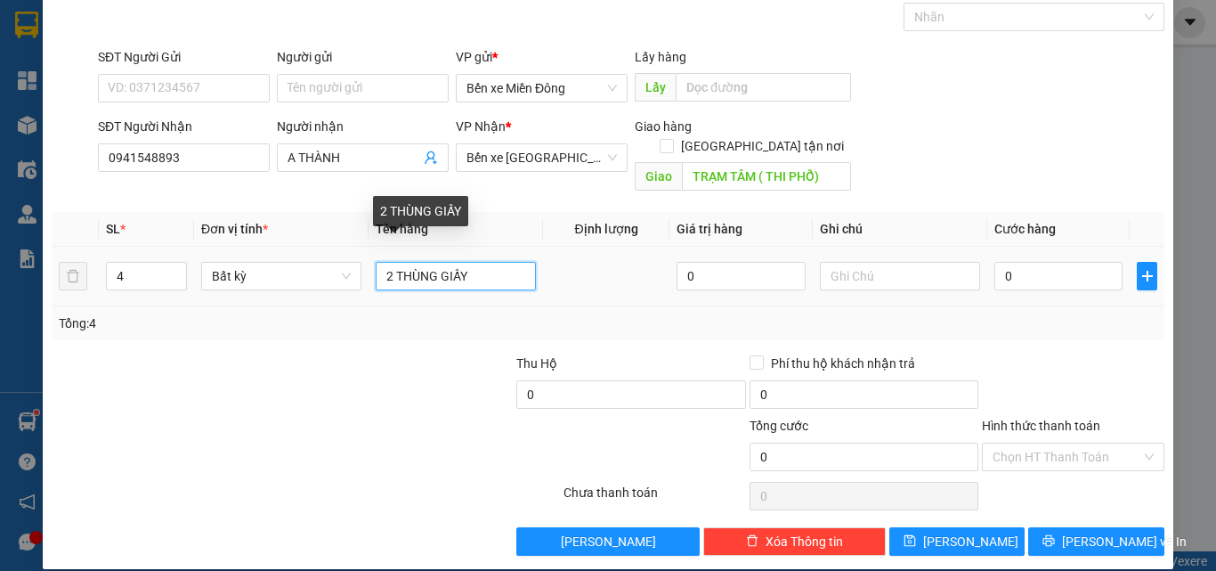
click at [434, 262] on input "2 THÙNG GIẤY" at bounding box center [456, 276] width 160 height 28
click at [431, 262] on input "2 T GIẤY" at bounding box center [456, 276] width 160 height 28
type input "2 T GIẤY, 2 MÔ TƠ"
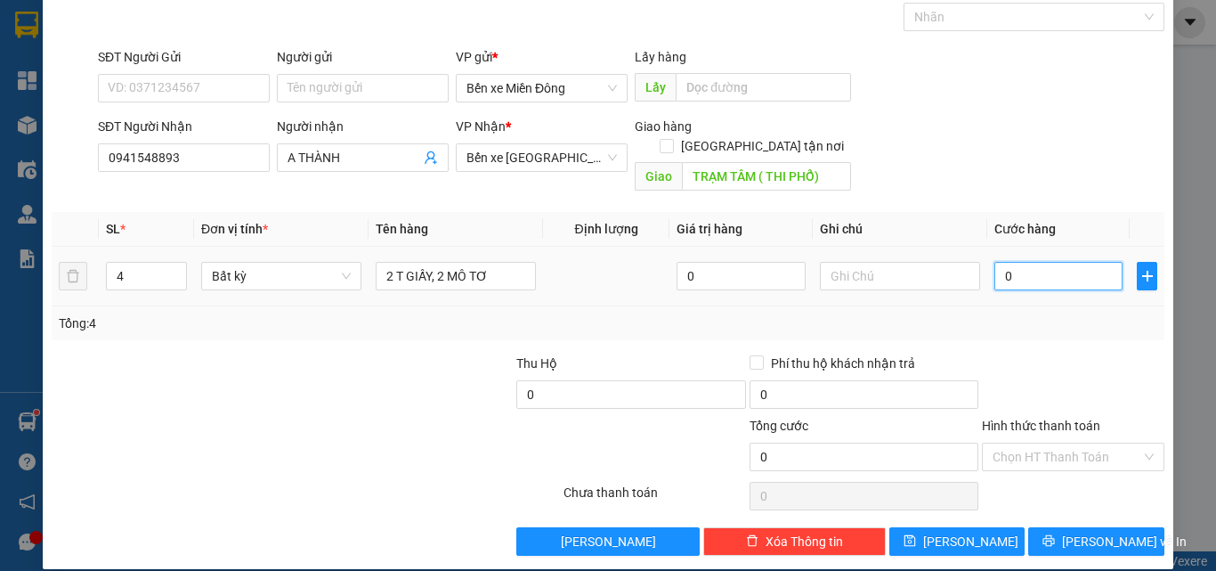
click at [1090, 262] on input "0" at bounding box center [1058, 276] width 128 height 28
type input "2"
type input "20"
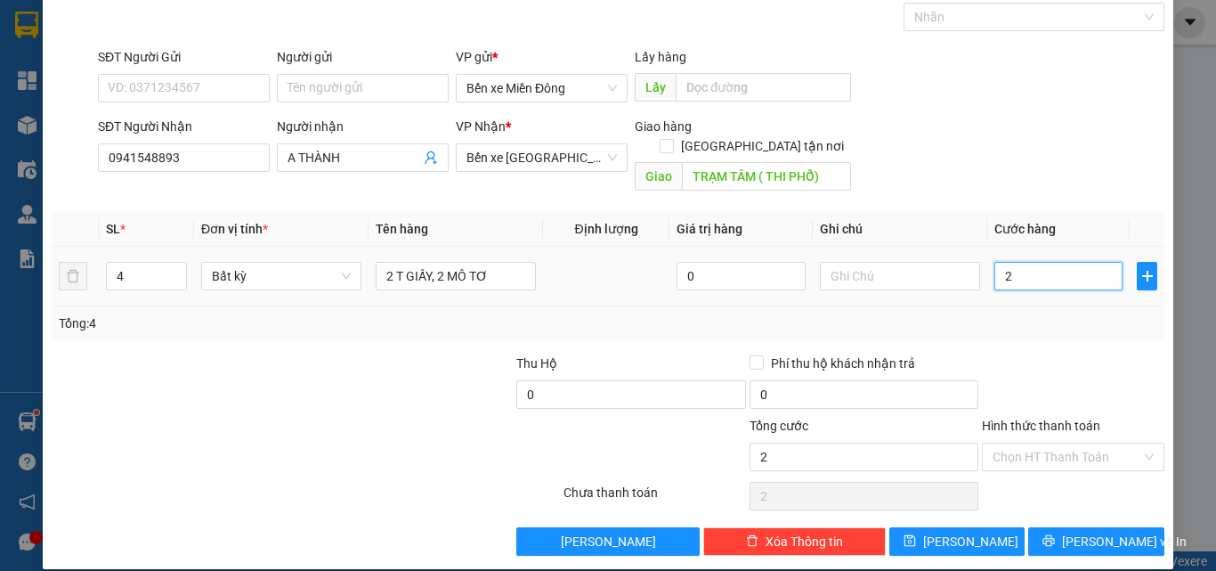
type input "20"
type input "200"
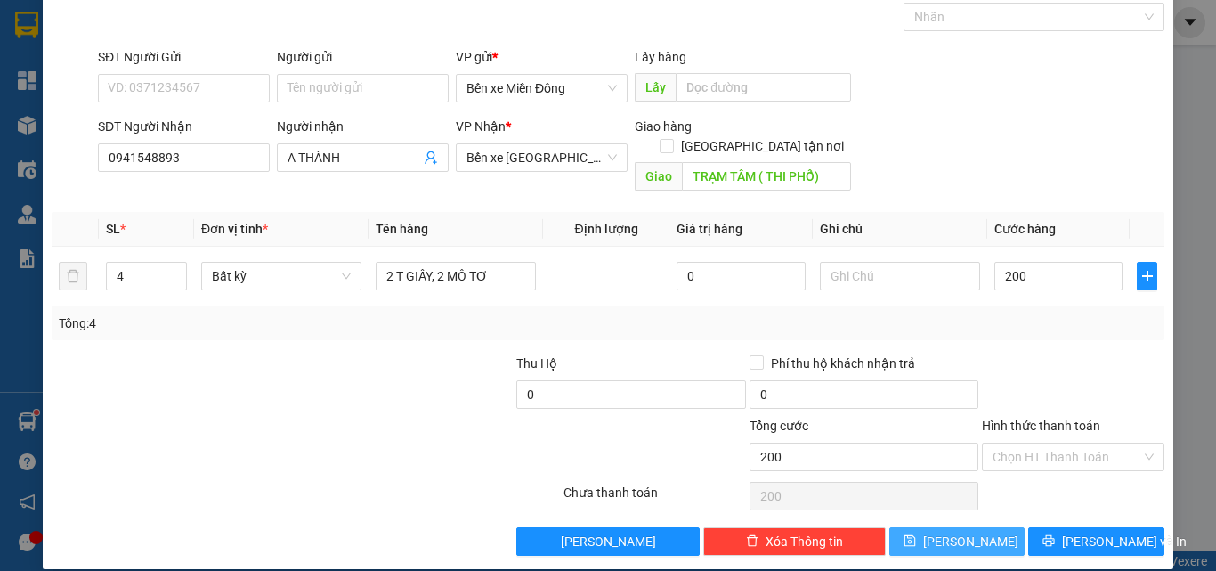
type input "200.000"
click at [984, 527] on button "[PERSON_NAME]" at bounding box center [957, 541] width 136 height 28
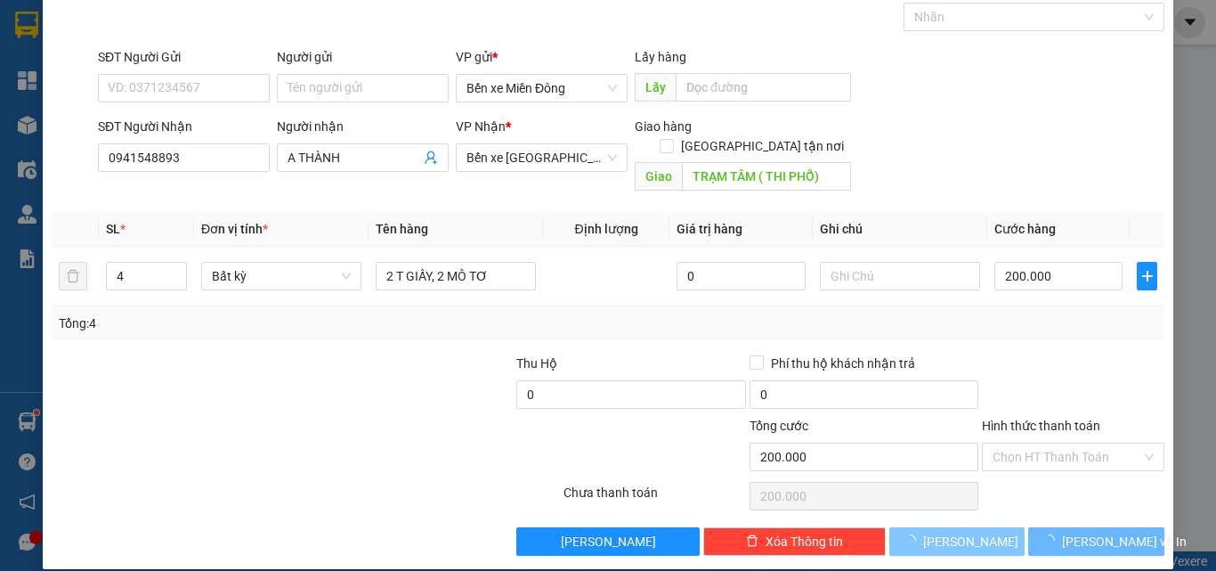
type input "0"
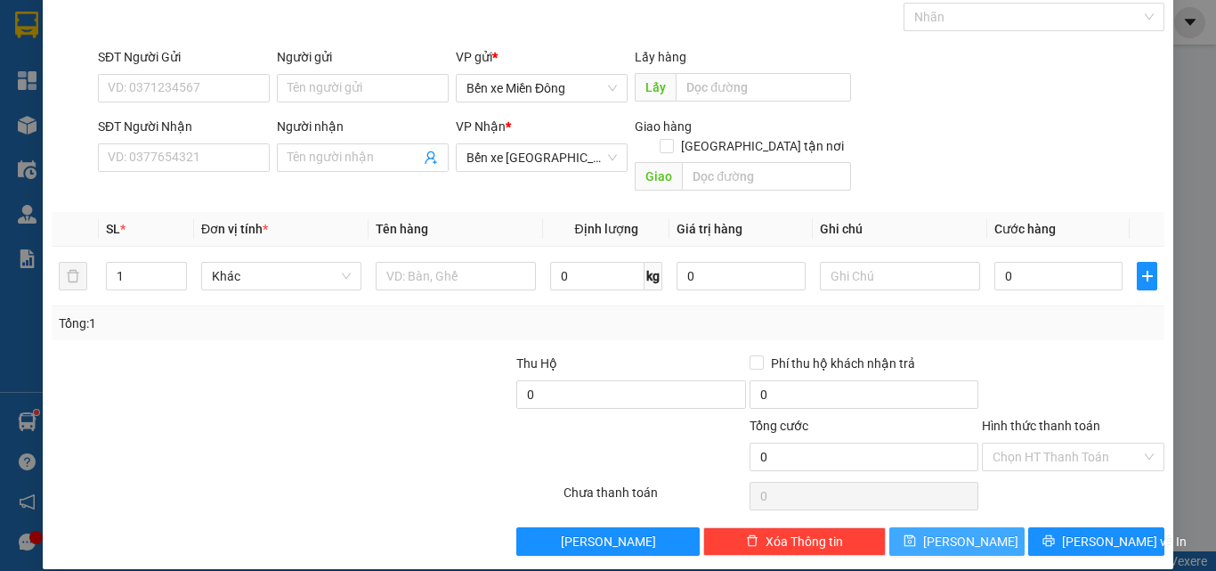
scroll to position [0, 0]
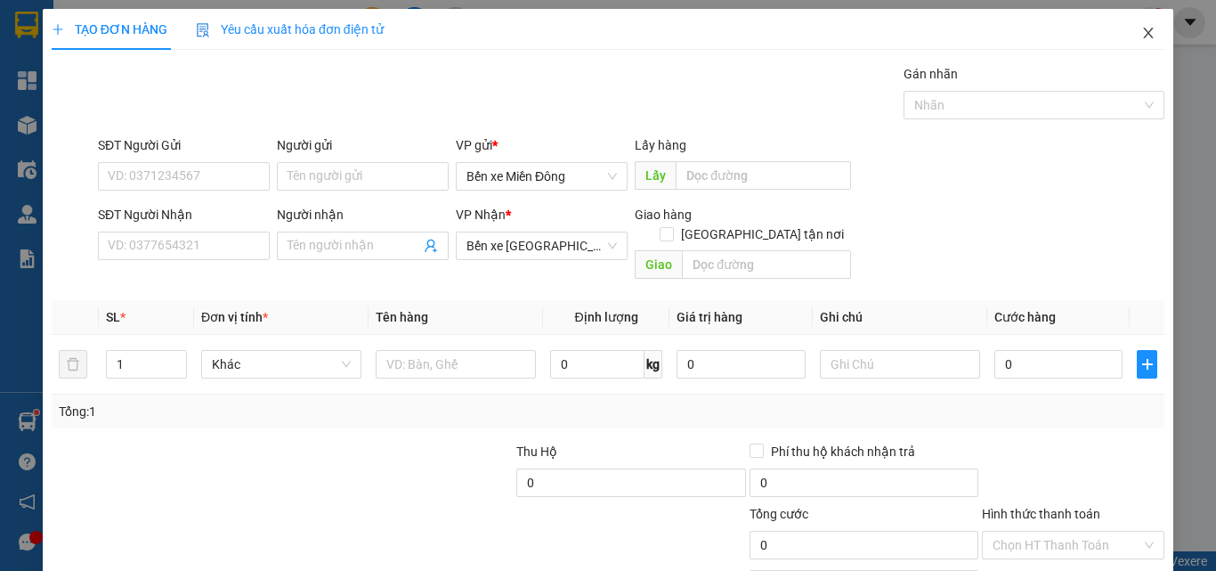
click at [1144, 35] on icon "close" at bounding box center [1149, 33] width 10 height 11
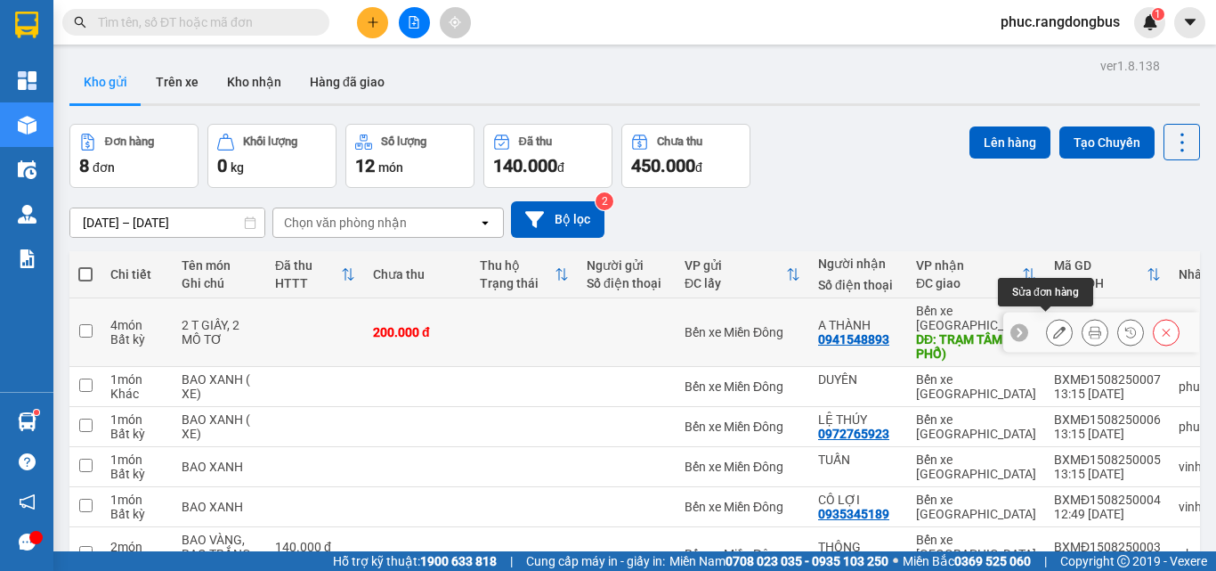
click at [1053, 329] on icon at bounding box center [1059, 332] width 12 height 12
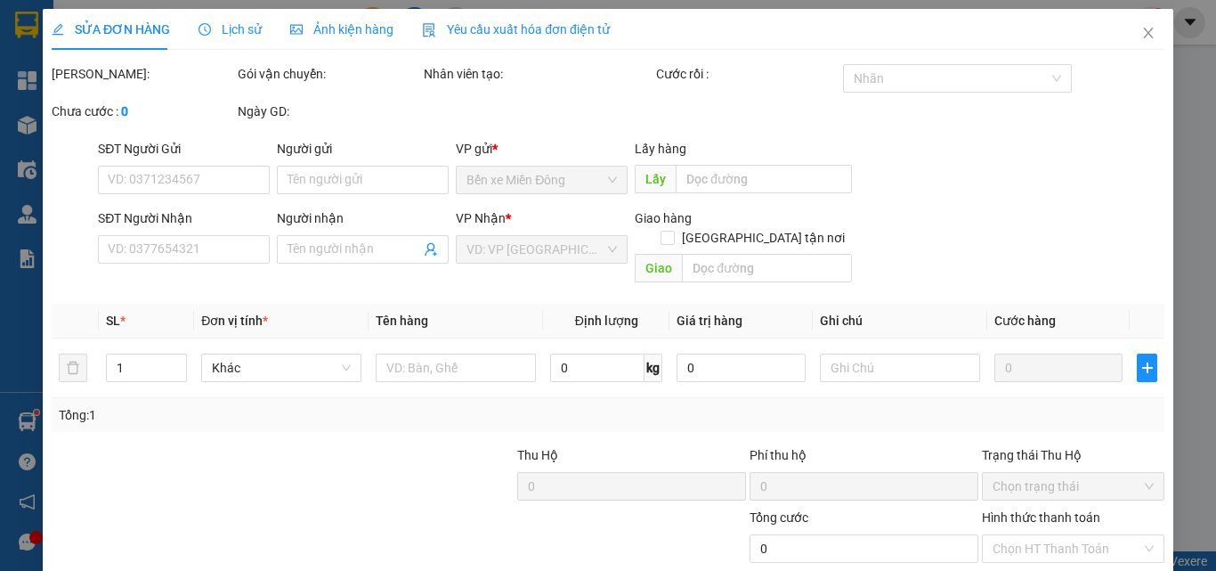
type input "0941548893"
type input "A THÀNH"
type input "TRẠM TÂM ( THI PHỔ)"
type input "200.000"
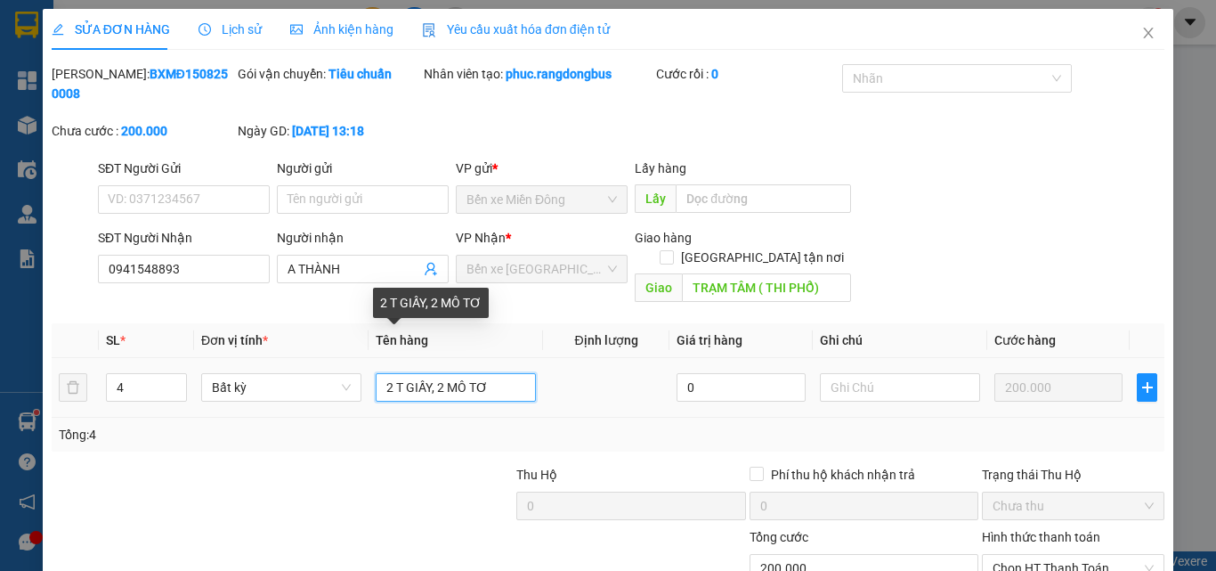
click at [499, 373] on input "2 T GIẤY, 2 MÔ TƠ" at bounding box center [456, 387] width 160 height 28
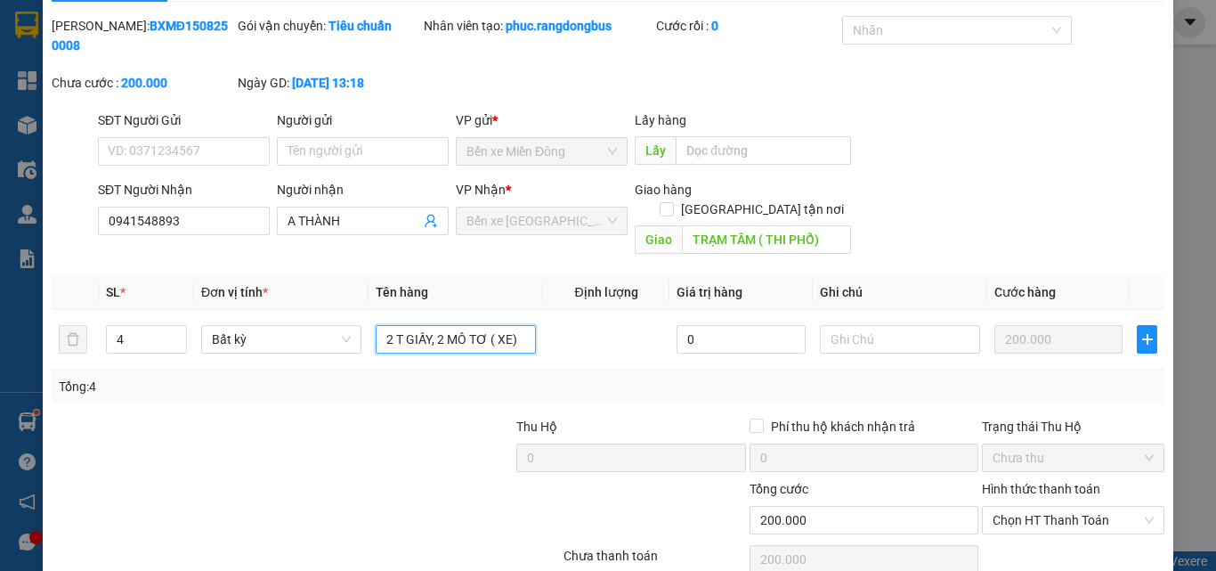
scroll to position [92, 0]
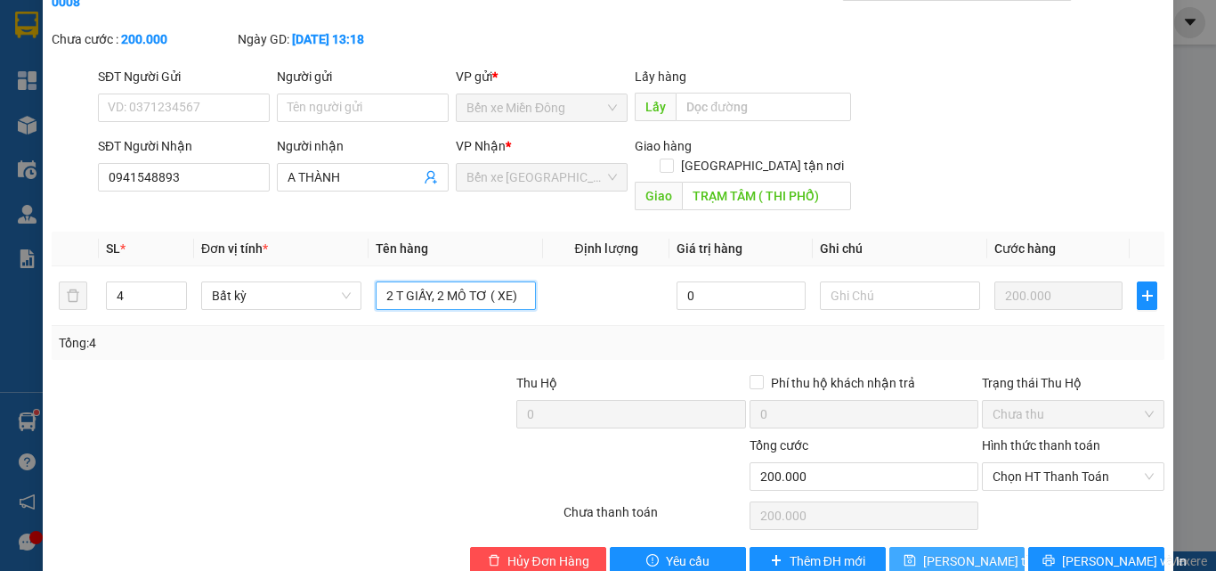
type input "2 T GIẤY, 2 MÔ TƠ ( XE)"
click at [952, 551] on span "[PERSON_NAME] thay đổi" at bounding box center [994, 561] width 142 height 20
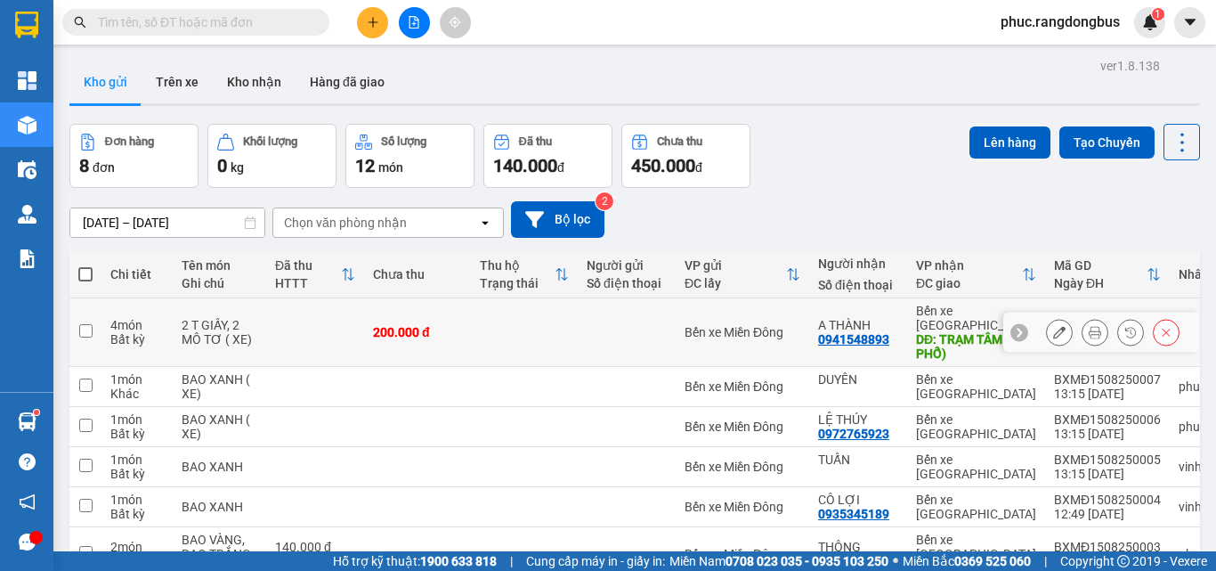
click at [101, 323] on td at bounding box center [85, 332] width 32 height 69
checkbox input "true"
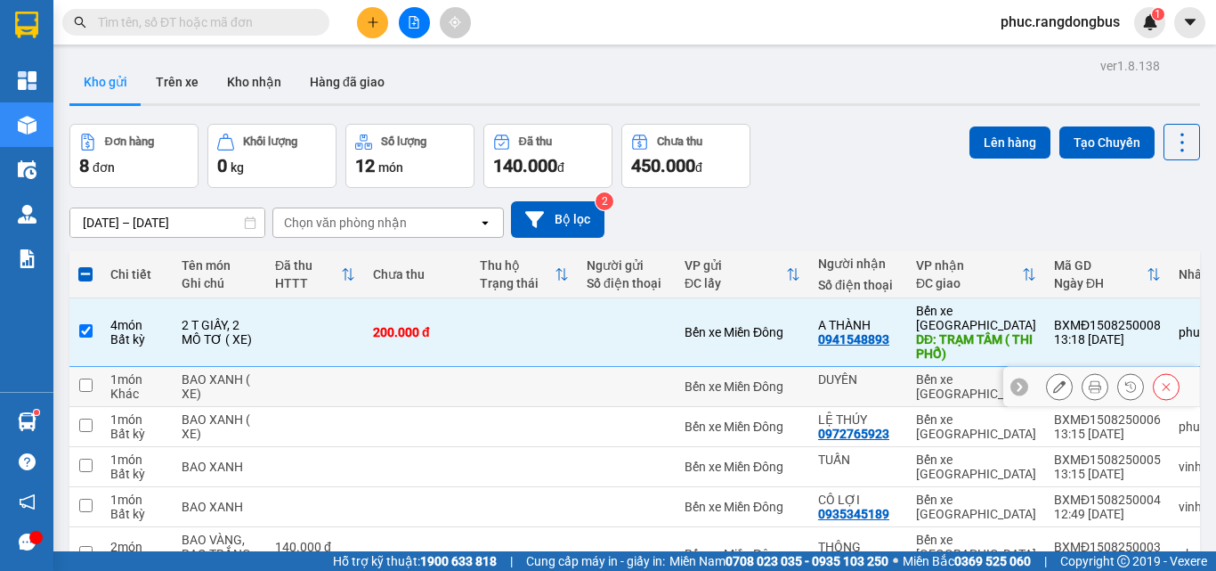
click at [89, 378] on input "checkbox" at bounding box center [85, 384] width 13 height 13
checkbox input "true"
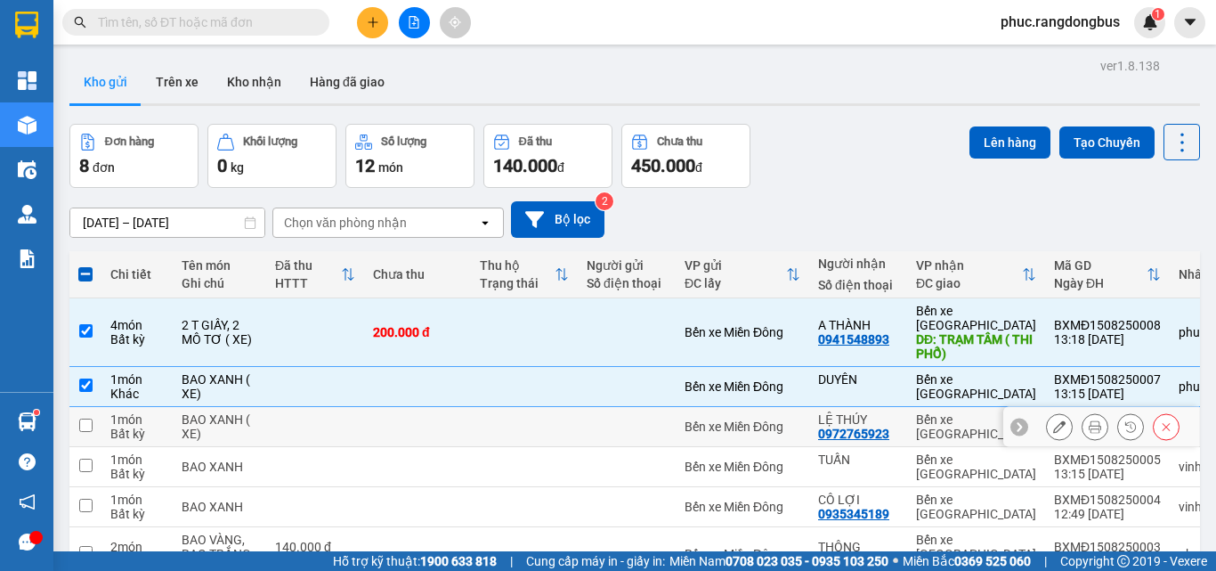
click at [88, 418] on input "checkbox" at bounding box center [85, 424] width 13 height 13
checkbox input "true"
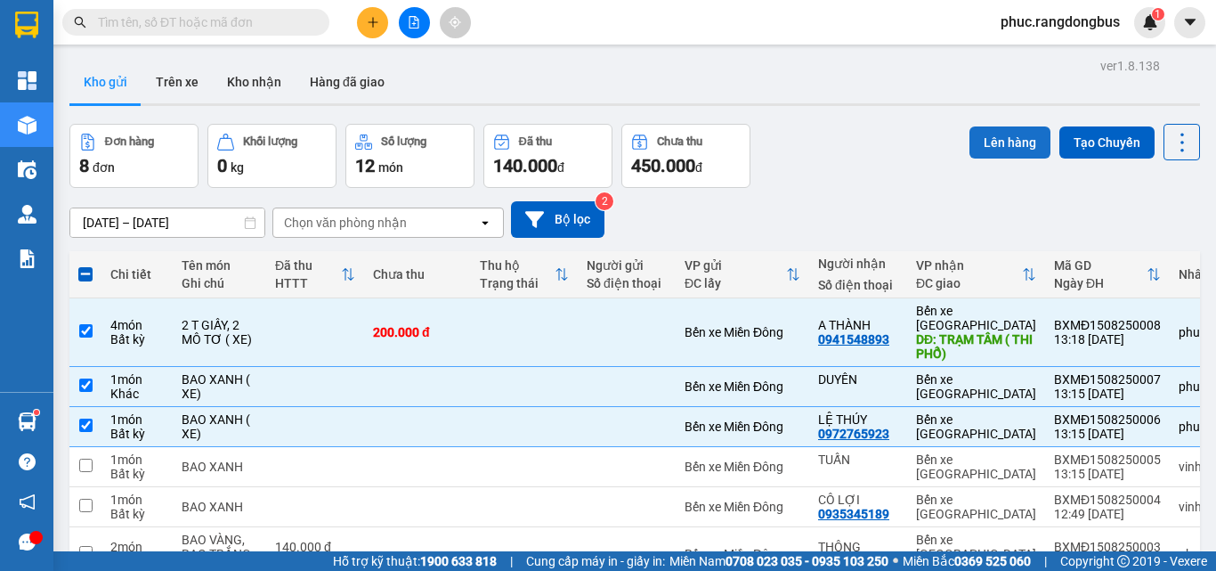
click at [1012, 142] on button "Lên hàng" at bounding box center [1009, 142] width 81 height 32
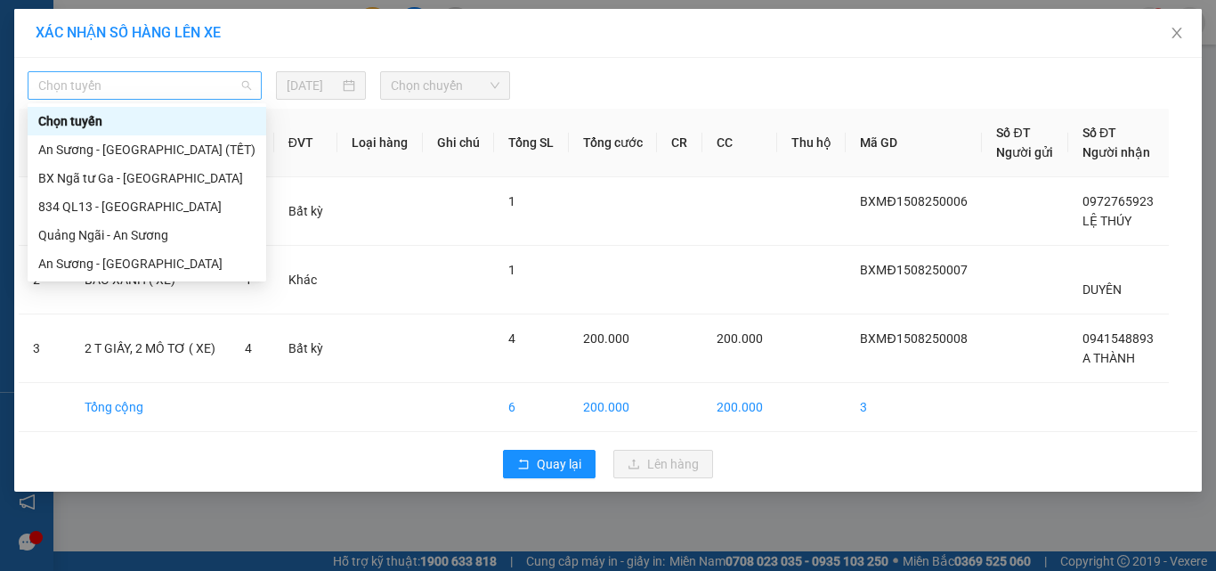
click at [223, 87] on span "Chọn tuyến" at bounding box center [144, 85] width 213 height 27
click at [160, 271] on div "An Sương - [GEOGRAPHIC_DATA]" at bounding box center [146, 264] width 217 height 20
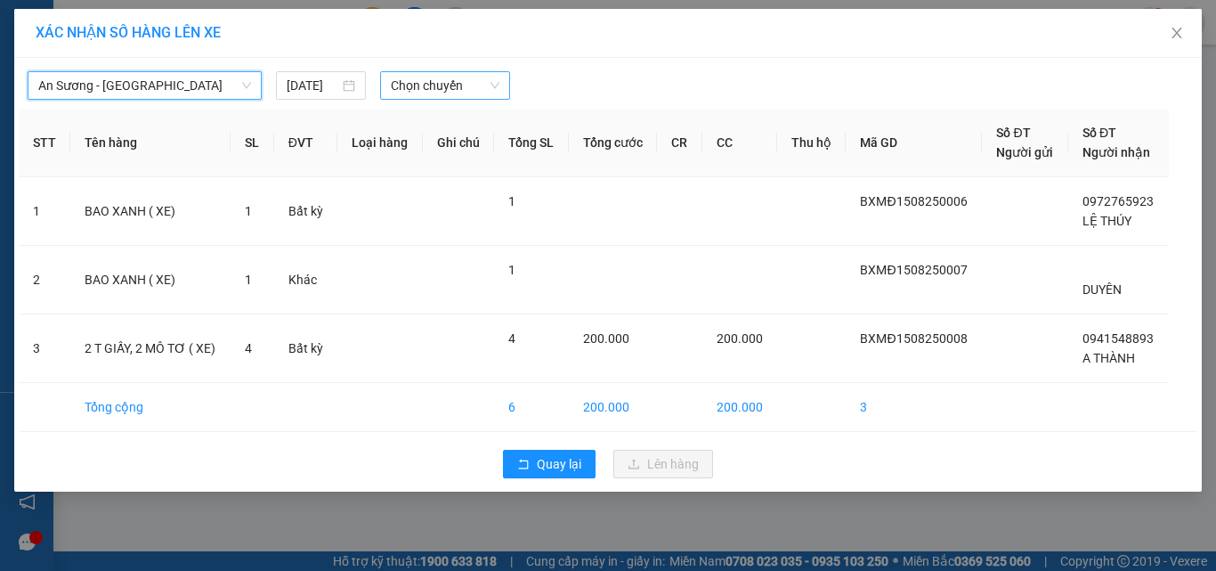
click at [404, 91] on span "Chọn chuyến" at bounding box center [445, 85] width 109 height 27
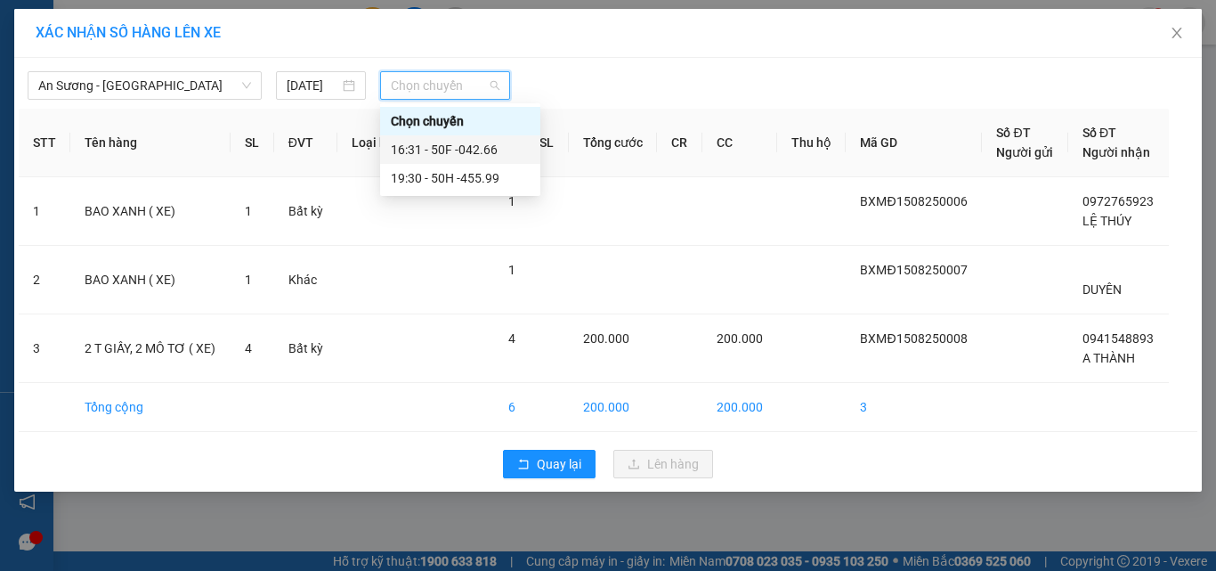
click at [500, 154] on div "16:31 - 50F -042.66" at bounding box center [460, 150] width 139 height 20
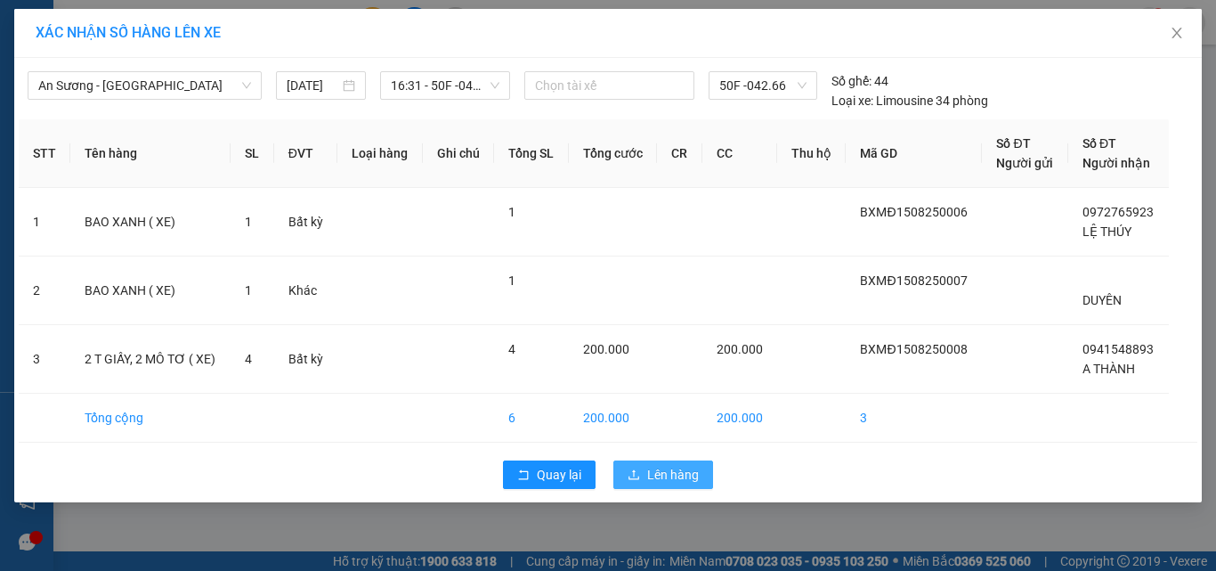
drag, startPoint x: 687, startPoint y: 483, endPoint x: 697, endPoint y: 481, distance: 10.1
click at [689, 483] on span "Lên hàng" at bounding box center [673, 475] width 52 height 20
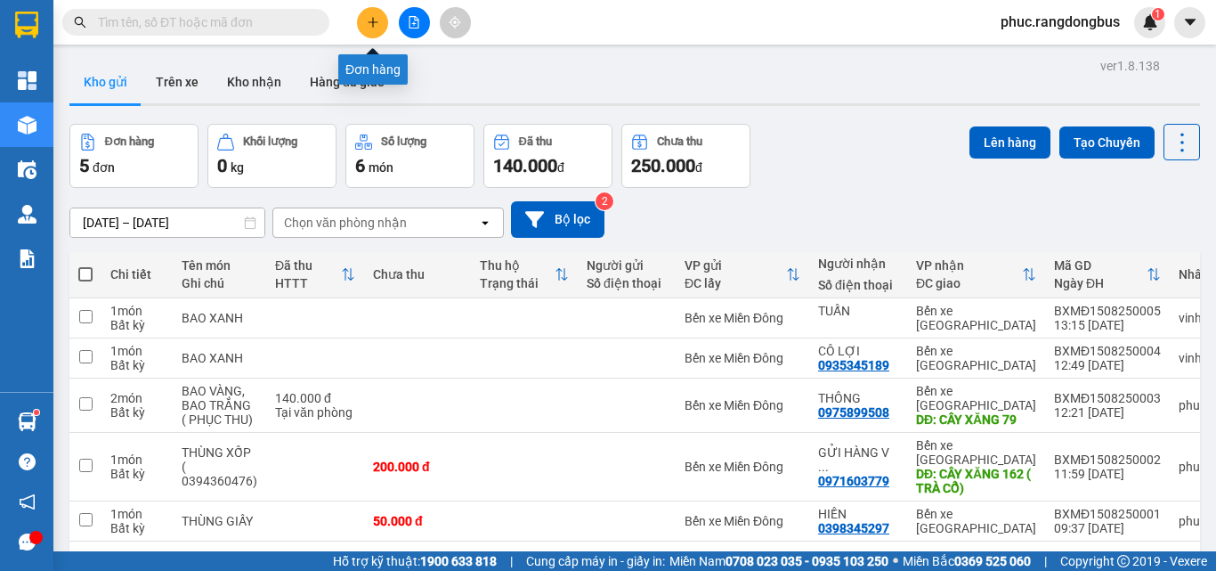
click at [363, 20] on button at bounding box center [372, 22] width 31 height 31
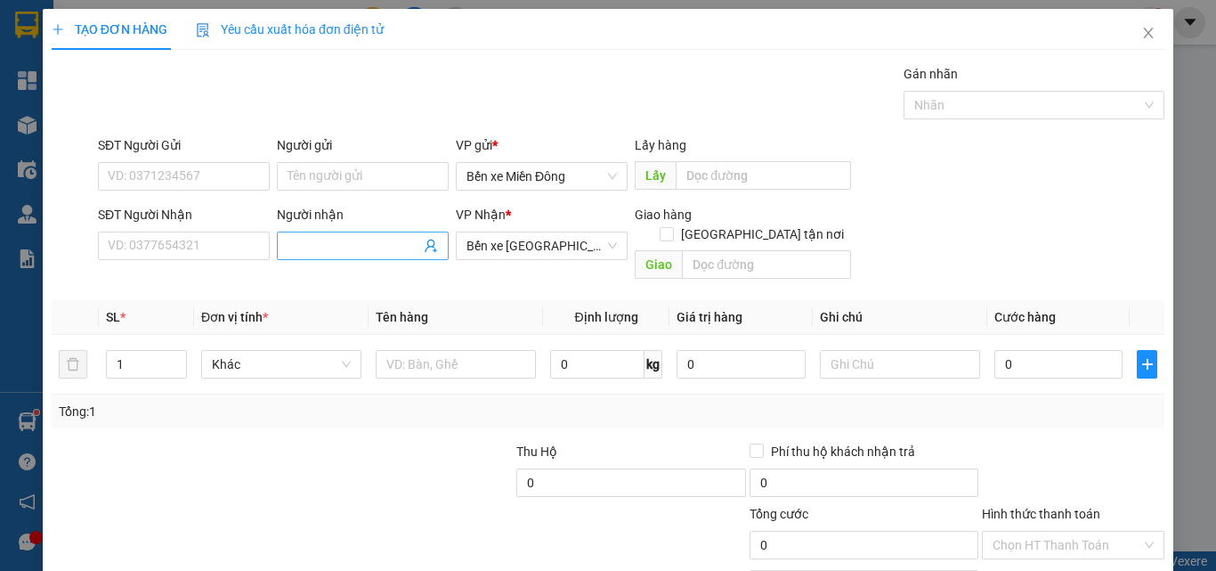
click at [316, 255] on input "Người nhận" at bounding box center [354, 246] width 133 height 20
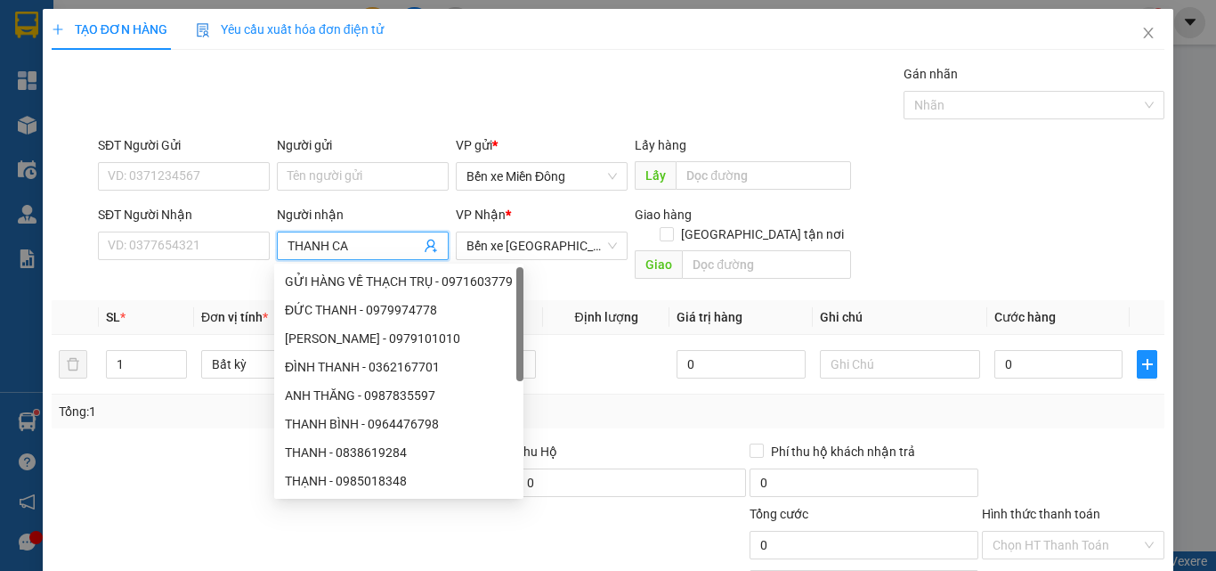
type input "[PERSON_NAME]"
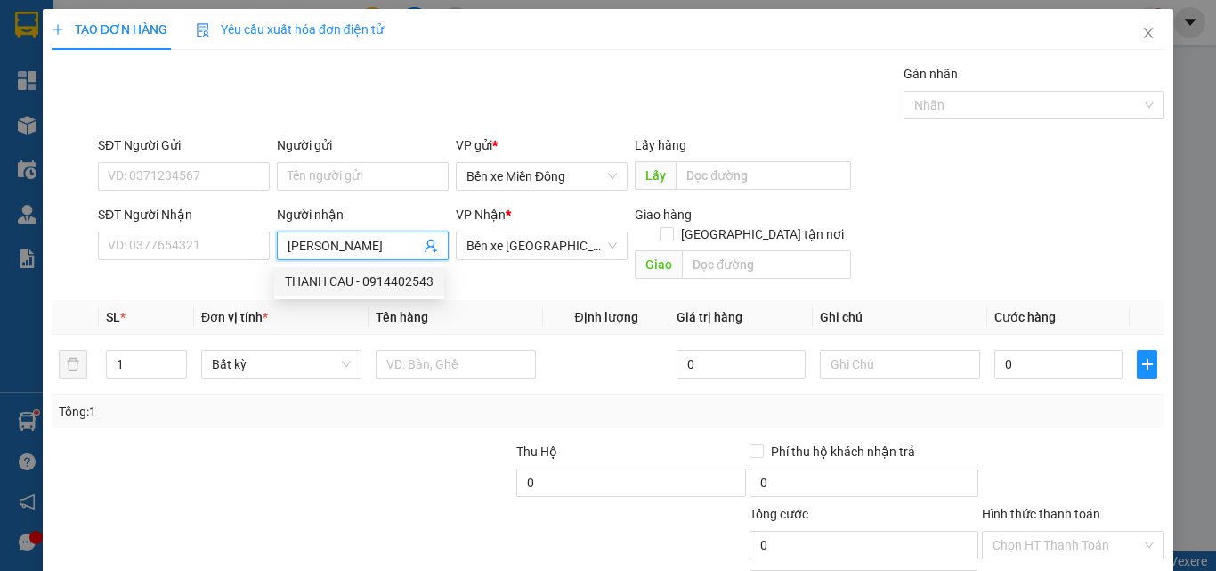
click at [382, 280] on div "THANH CAU - 0914402543" at bounding box center [359, 281] width 149 height 20
type input "0914402543"
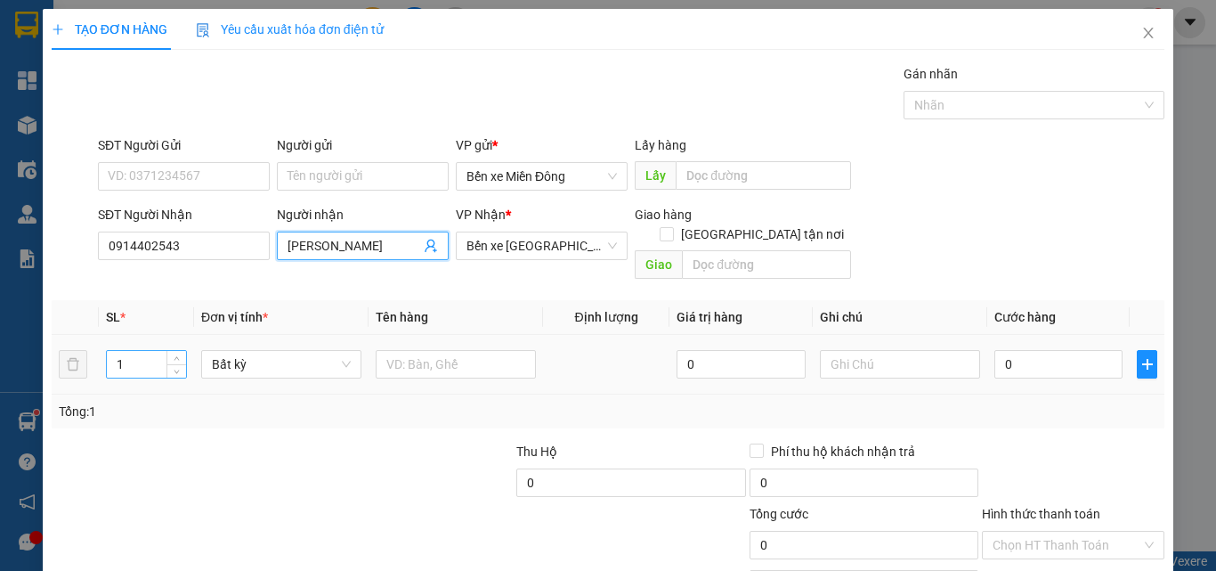
type input "[PERSON_NAME]"
click at [122, 351] on input "1" at bounding box center [146, 364] width 79 height 27
type input "2"
click at [417, 350] on input "text" at bounding box center [456, 364] width 160 height 28
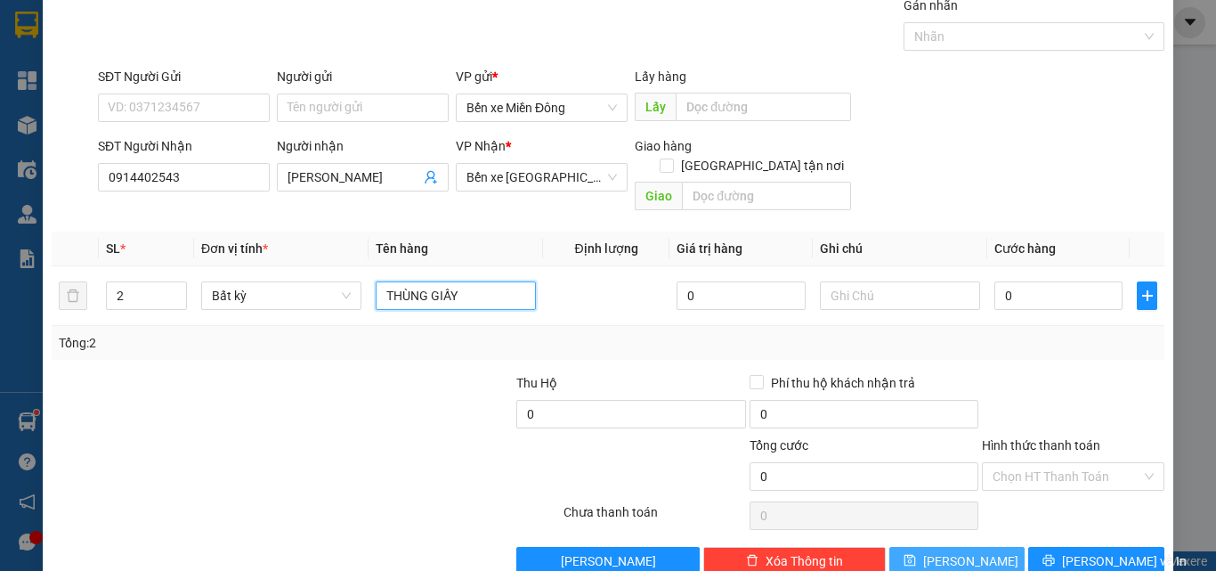
scroll to position [88, 0]
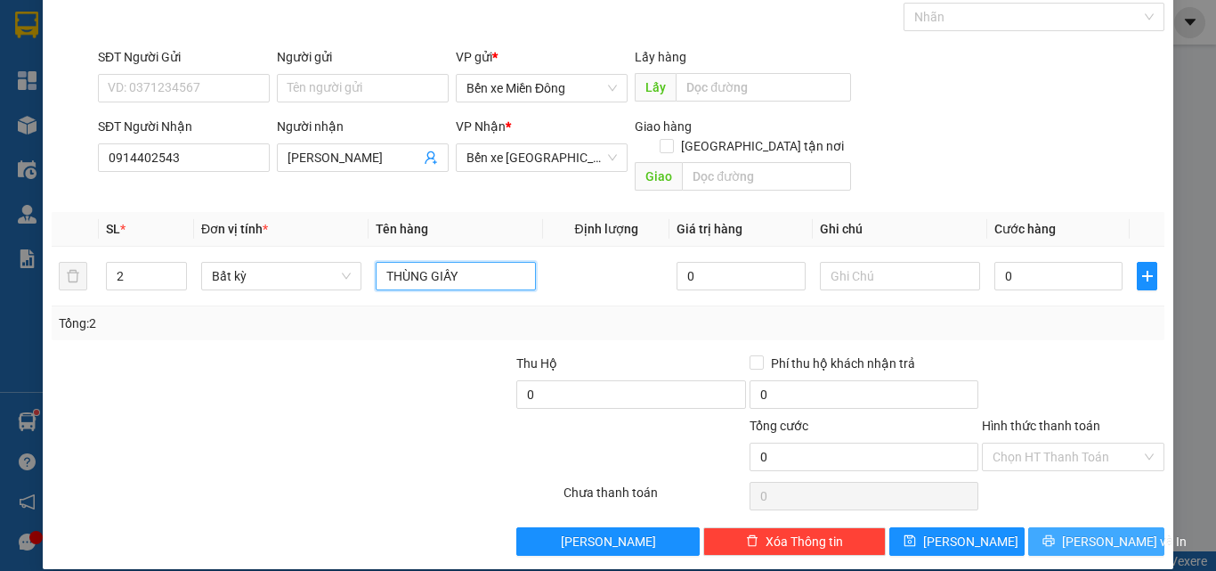
type input "THÙNG GIẤY"
click at [1106, 527] on button "[PERSON_NAME] và In" at bounding box center [1096, 541] width 136 height 28
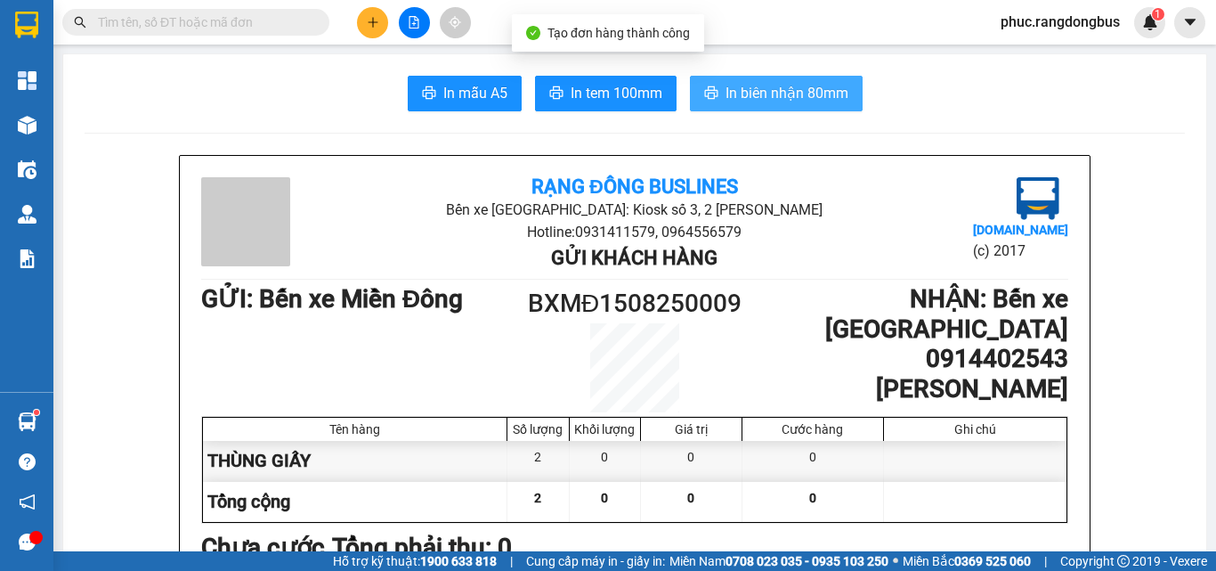
click at [819, 108] on button "In biên nhận 80mm" at bounding box center [776, 94] width 173 height 36
